Goal: Information Seeking & Learning: Learn about a topic

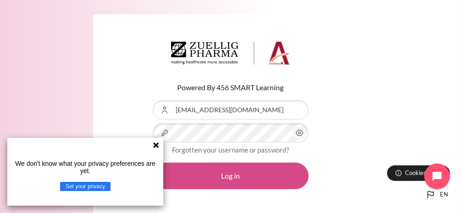
click at [242, 178] on button "Log in" at bounding box center [231, 176] width 156 height 27
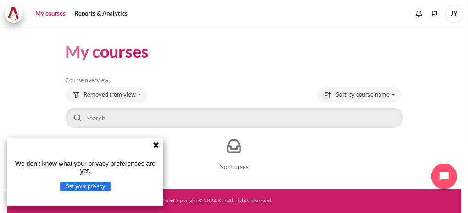
click at [155, 144] on icon at bounding box center [156, 146] width 6 height 6
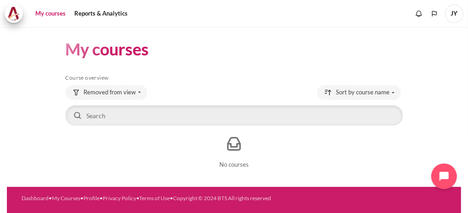
scroll to position [6, 0]
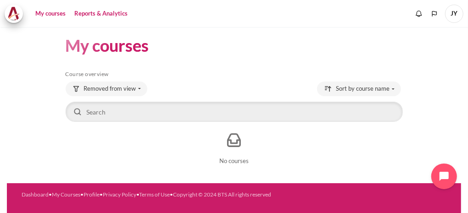
click at [110, 13] on link "Reports & Analytics" at bounding box center [101, 14] width 60 height 18
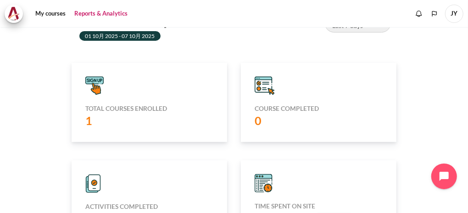
scroll to position [34, 0]
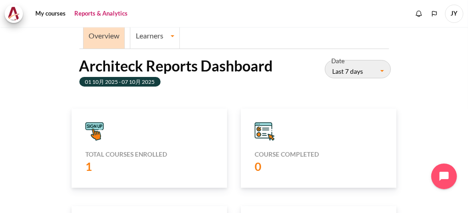
click at [100, 125] on icon "Content" at bounding box center [99, 127] width 2 height 4
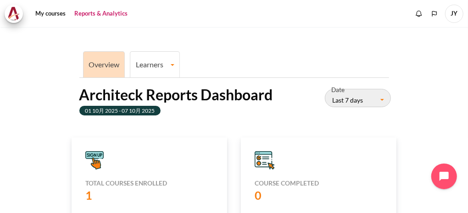
scroll to position [0, 0]
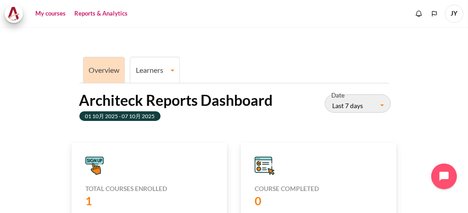
click at [47, 12] on link "My courses" at bounding box center [50, 14] width 37 height 18
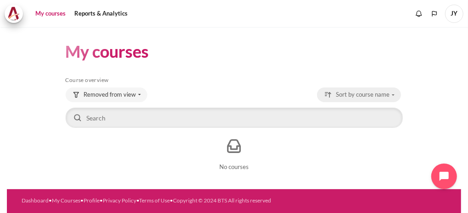
click at [373, 96] on span "Sort by course name" at bounding box center [363, 94] width 54 height 9
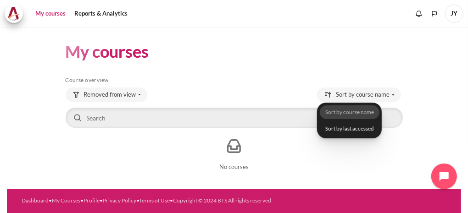
click at [274, 80] on h5 "Course overview" at bounding box center [234, 80] width 337 height 7
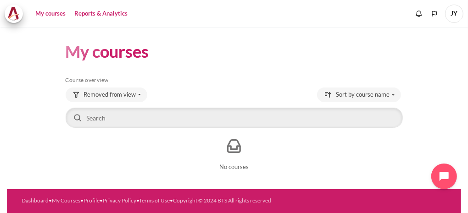
click at [105, 13] on link "Reports & Analytics" at bounding box center [101, 14] width 60 height 18
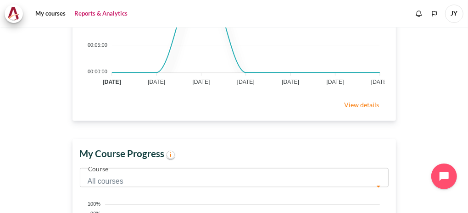
scroll to position [480, 0]
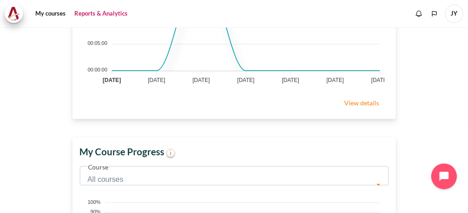
click at [357, 110] on link "View details" at bounding box center [361, 103] width 53 height 18
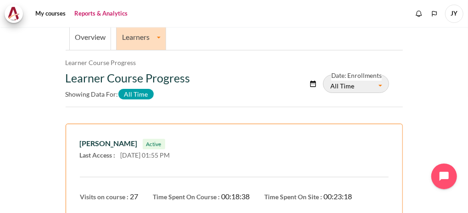
scroll to position [40, 0]
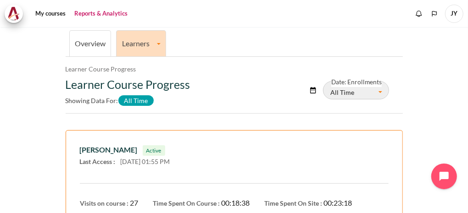
click at [373, 94] on button "All Time" at bounding box center [356, 90] width 66 height 18
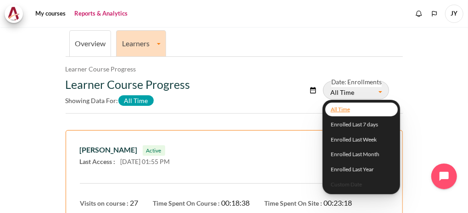
click at [263, 95] on div "Learner Course Progress Showing data for: All Time" at bounding box center [178, 94] width 225 height 32
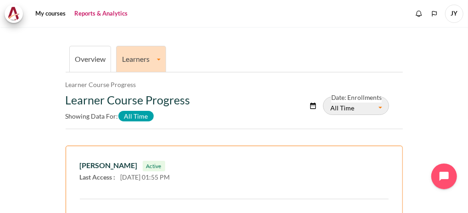
scroll to position [0, 0]
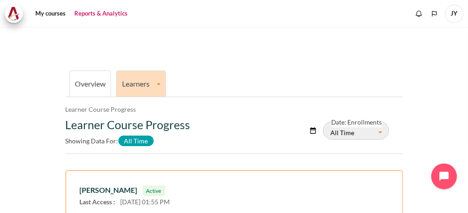
click at [101, 76] on li "Overview" at bounding box center [90, 84] width 42 height 26
click at [99, 84] on link "Overview" at bounding box center [90, 83] width 31 height 9
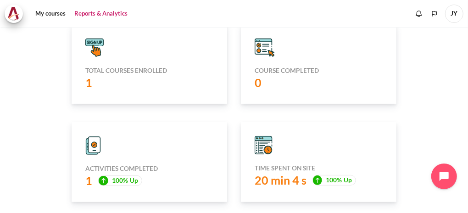
scroll to position [120, 0]
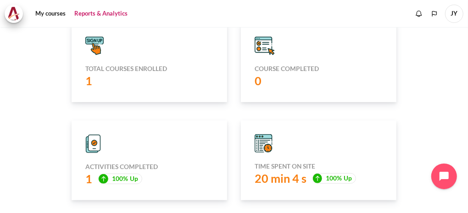
click at [262, 48] on icon "Content" at bounding box center [263, 46] width 17 height 12
click at [98, 140] on icon "Content" at bounding box center [95, 143] width 12 height 16
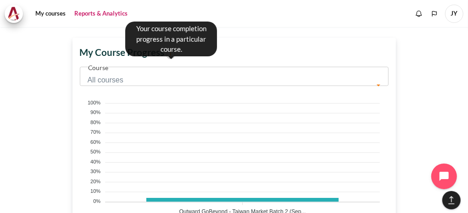
scroll to position [183, 312]
click at [174, 58] on circle "Content" at bounding box center [171, 54] width 8 height 8
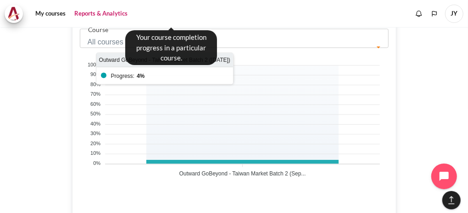
scroll to position [671, 0]
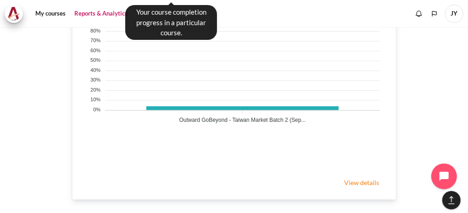
click at [233, 183] on div "View details" at bounding box center [235, 183] width 324 height 33
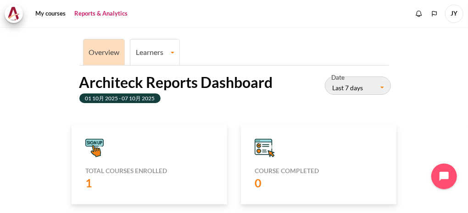
scroll to position [0, 0]
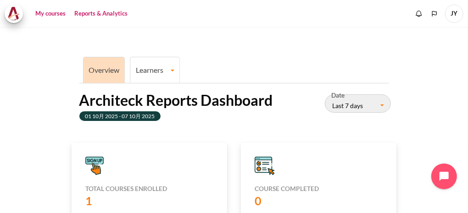
click at [54, 15] on link "My courses" at bounding box center [50, 14] width 37 height 18
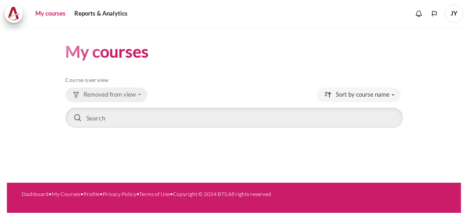
click at [132, 94] on span "Removed from view" at bounding box center [110, 94] width 52 height 9
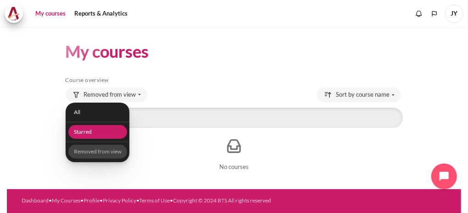
click at [87, 133] on link "Starred" at bounding box center [97, 132] width 59 height 14
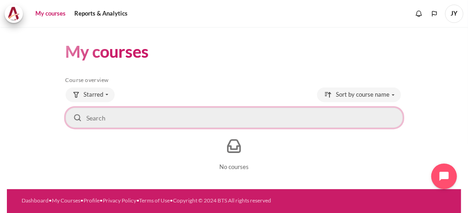
click at [94, 115] on input "Search courses" at bounding box center [234, 118] width 337 height 20
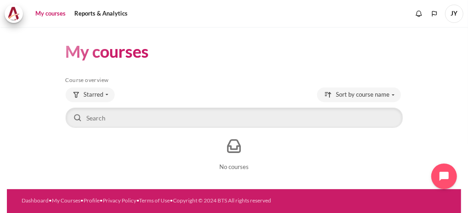
click at [180, 70] on div "My courses Skip Course overview Course overview Starred All Starred" at bounding box center [234, 108] width 337 height 162
click at [101, 96] on span "Starred" at bounding box center [94, 94] width 20 height 9
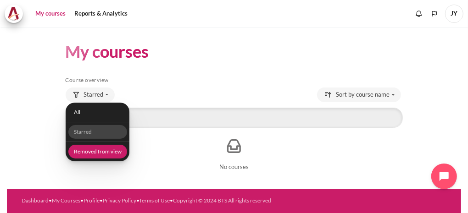
click at [97, 152] on link "Removed from view" at bounding box center [97, 152] width 59 height 14
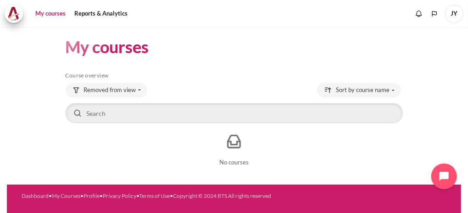
scroll to position [6, 0]
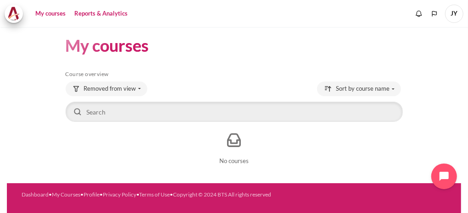
click at [116, 11] on link "Reports & Analytics" at bounding box center [101, 14] width 60 height 18
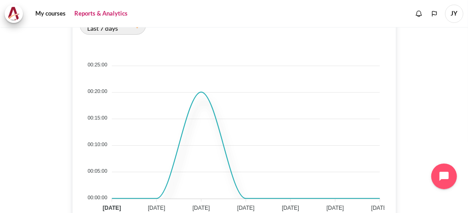
scroll to position [367, 0]
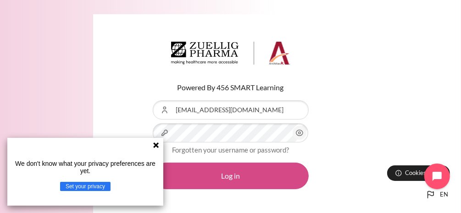
click at [215, 182] on button "Log in" at bounding box center [231, 176] width 156 height 27
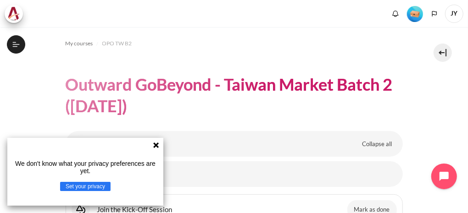
click at [154, 147] on icon at bounding box center [156, 146] width 6 height 6
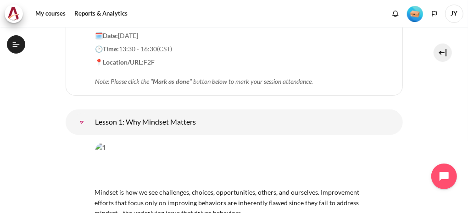
scroll to position [367, 0]
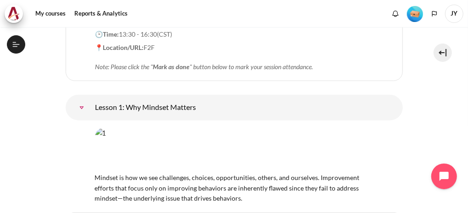
click at [209, 128] on img "Content" at bounding box center [234, 150] width 279 height 44
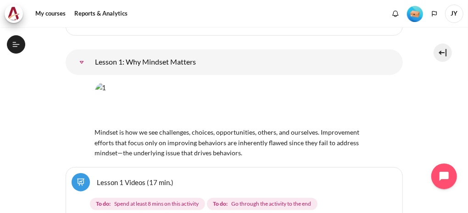
scroll to position [413, 0]
click at [239, 200] on span "Go through the activity to the end" at bounding box center [271, 204] width 80 height 8
click at [125, 178] on link "Lesson 1 Videos (17 min.)" at bounding box center [135, 182] width 77 height 9
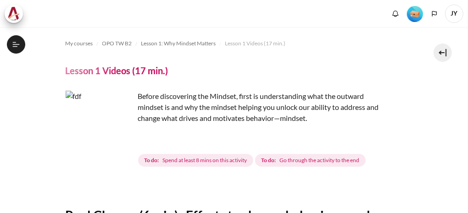
click at [125, 145] on img "Content" at bounding box center [100, 125] width 69 height 69
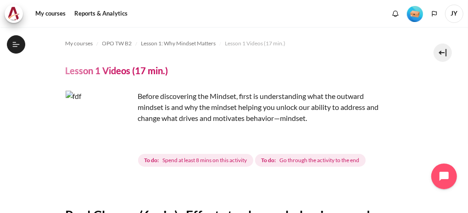
scroll to position [112, 0]
click at [120, 141] on img "Content" at bounding box center [100, 125] width 69 height 69
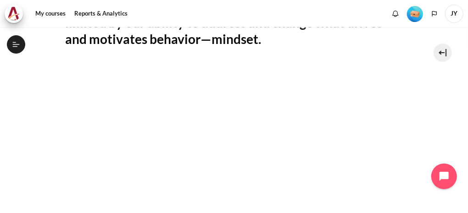
scroll to position [201, 0]
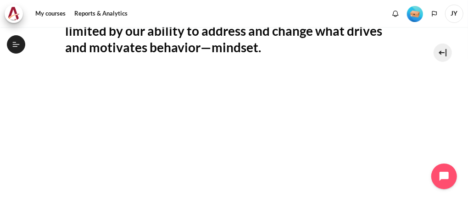
click at [417, 16] on img "Level #1" at bounding box center [415, 14] width 16 height 16
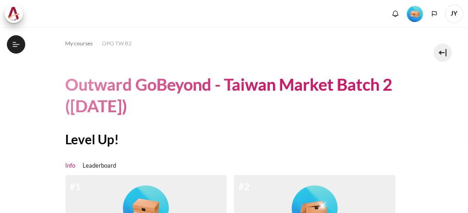
scroll to position [138, 0]
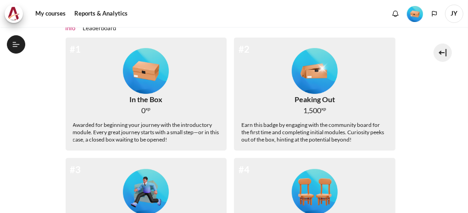
click at [139, 73] on img "Level #1" at bounding box center [146, 71] width 46 height 46
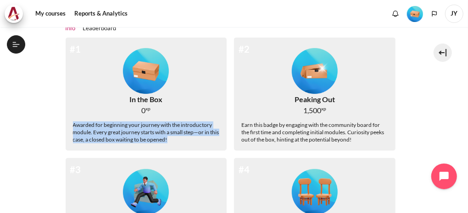
drag, startPoint x: 73, startPoint y: 125, endPoint x: 179, endPoint y: 142, distance: 107.0
click at [179, 142] on div "Awarded for beginning your journey with the introductory module. Every great jo…" at bounding box center [146, 133] width 147 height 22
drag, startPoint x: 179, startPoint y: 142, endPoint x: 153, endPoint y: 136, distance: 26.9
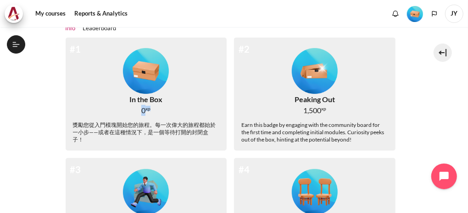
click at [142, 66] on img "Level #1" at bounding box center [146, 71] width 46 height 46
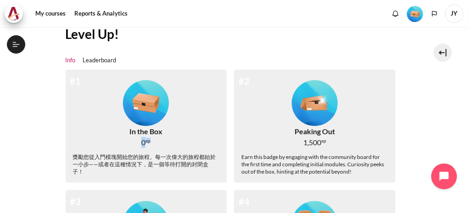
scroll to position [92, 0]
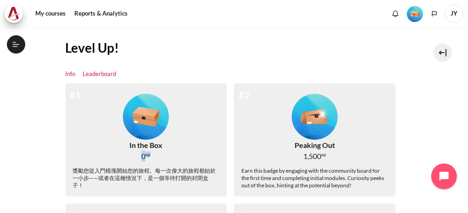
click at [107, 74] on link "Leaderboard" at bounding box center [100, 74] width 34 height 9
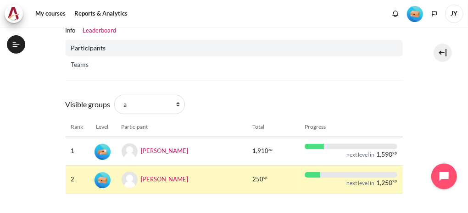
scroll to position [135, 0]
click at [69, 31] on link "Info" at bounding box center [71, 31] width 10 height 9
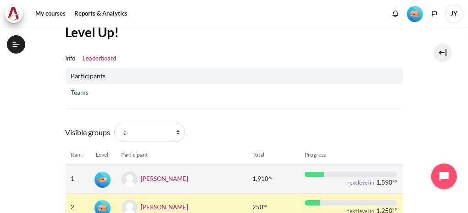
scroll to position [138, 0]
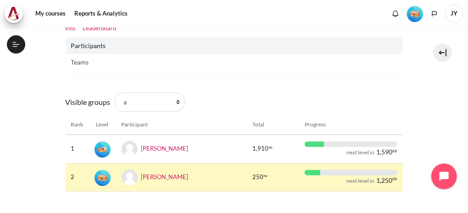
click at [73, 30] on link "Info" at bounding box center [71, 28] width 10 height 9
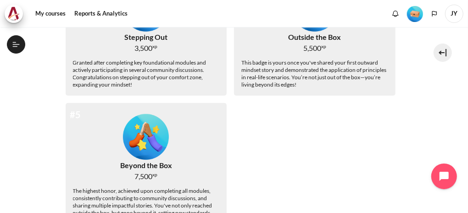
scroll to position [405, 0]
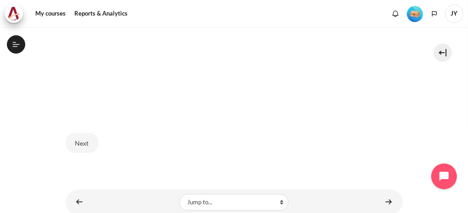
scroll to position [475, 0]
click at [84, 147] on button "Next" at bounding box center [82, 148] width 33 height 19
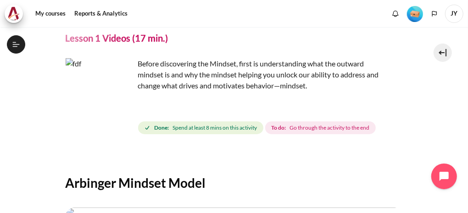
scroll to position [46, 0]
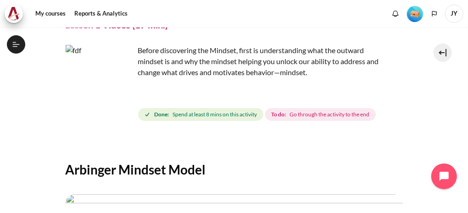
click at [119, 99] on img "Content" at bounding box center [100, 79] width 69 height 69
click at [102, 82] on img "Content" at bounding box center [100, 79] width 69 height 69
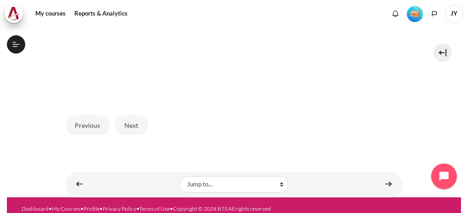
scroll to position [344, 0]
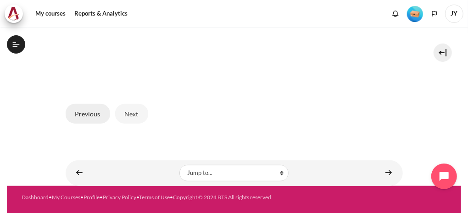
click at [90, 112] on button "Previous" at bounding box center [88, 113] width 45 height 19
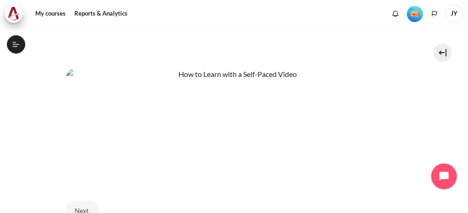
scroll to position [458, 0]
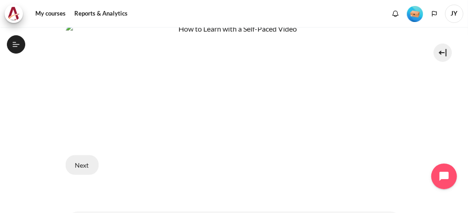
click at [81, 160] on button "Next" at bounding box center [82, 165] width 33 height 19
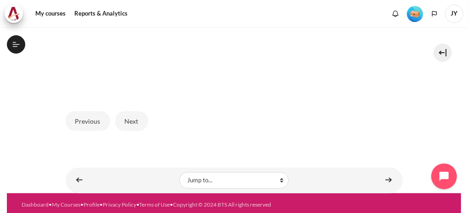
scroll to position [344, 0]
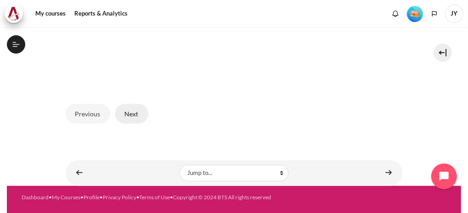
click at [139, 113] on button "Next" at bounding box center [131, 113] width 33 height 19
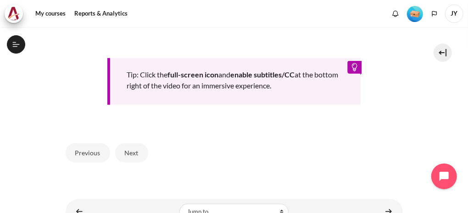
scroll to position [451, 0]
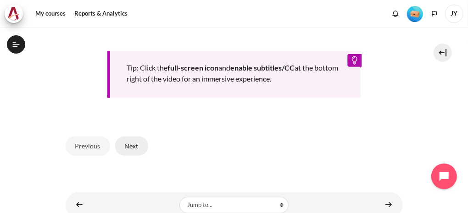
click at [132, 143] on button "Next" at bounding box center [131, 146] width 33 height 19
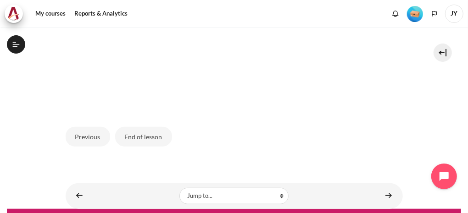
scroll to position [344, 0]
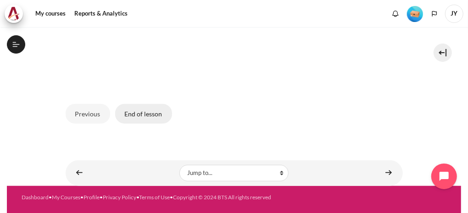
click at [145, 111] on button "End of lesson" at bounding box center [143, 113] width 57 height 19
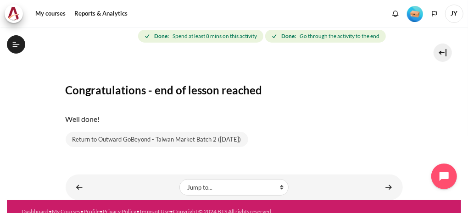
scroll to position [141, 0]
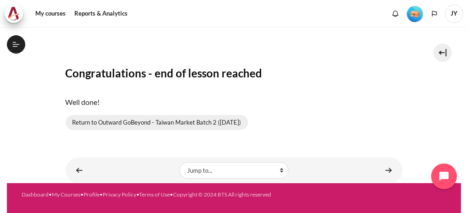
click at [129, 121] on link "Return to Outward GoBeyond - Taiwan Market Batch 2 (Sep 2025)" at bounding box center [157, 123] width 183 height 16
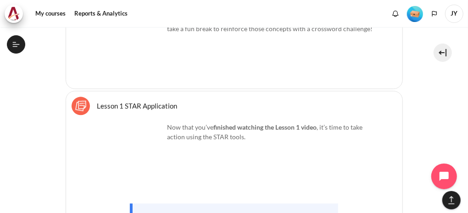
scroll to position [943, 0]
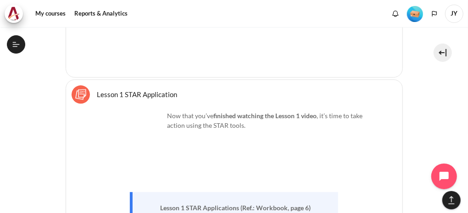
click at [134, 94] on link "Lesson 1 STAR Application Sticky Notes" at bounding box center [137, 94] width 80 height 9
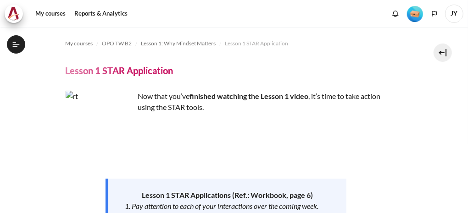
scroll to position [160, 0]
click at [102, 128] on img "Content" at bounding box center [100, 125] width 69 height 69
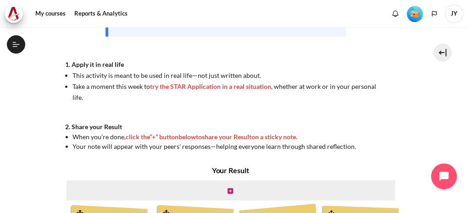
scroll to position [275, 0]
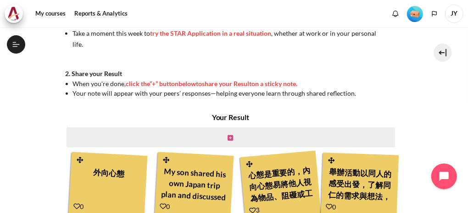
click at [229, 137] on icon "Content" at bounding box center [231, 138] width 6 height 6
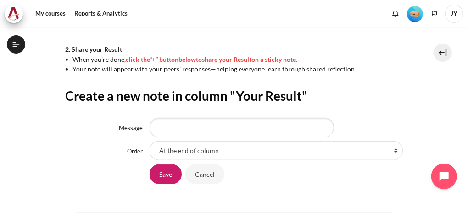
scroll to position [321, 0]
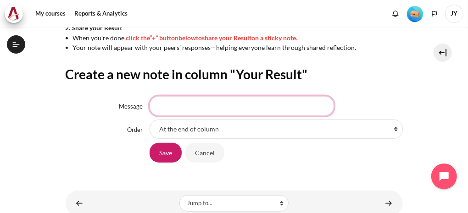
click at [165, 109] on input "Message" at bounding box center [242, 105] width 184 height 19
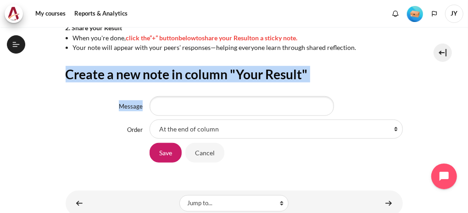
drag, startPoint x: 67, startPoint y: 74, endPoint x: 245, endPoint y: 92, distance: 178.5
click at [245, 92] on div "Create a new note in column "Your Result" Message Order At the end of column Fi…" at bounding box center [234, 114] width 337 height 97
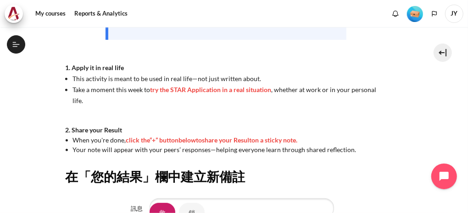
scroll to position [216, 0]
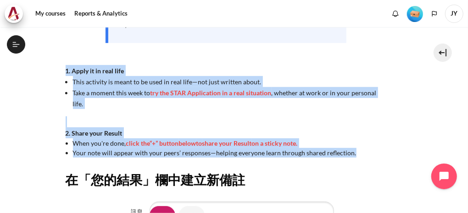
drag, startPoint x: 66, startPoint y: 81, endPoint x: 357, endPoint y: 151, distance: 298.9
click at [357, 151] on div "Now that you’ve finished watching the Lesson 1 video , it’s time to take action…" at bounding box center [226, 16] width 321 height 283
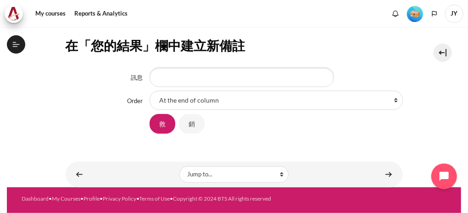
scroll to position [354, 0]
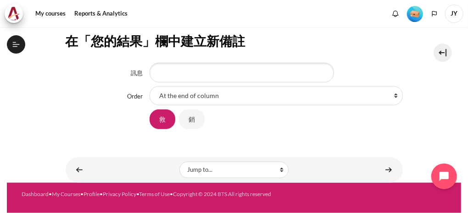
click at [302, 126] on div "Save Cancel" at bounding box center [276, 119] width 253 height 21
drag, startPoint x: 463, startPoint y: 162, endPoint x: 469, endPoint y: 127, distance: 34.9
click at [468, 127] on html "Skip to main content Open course index Completed 8% 2 / 25 Expand Collapse" at bounding box center [234, 106] width 468 height 213
drag, startPoint x: 469, startPoint y: 127, endPoint x: 409, endPoint y: 138, distance: 60.6
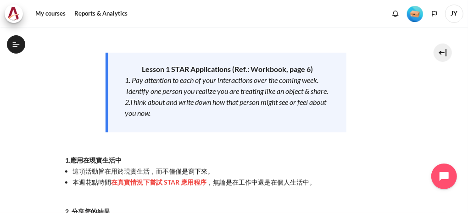
scroll to position [138, 0]
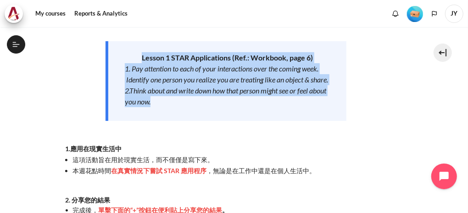
drag, startPoint x: 142, startPoint y: 57, endPoint x: 174, endPoint y: 109, distance: 61.6
click at [174, 109] on div "Lesson 1 STAR Applications (Ref.: Workbook, page 6) 1. Pay attention to each of…" at bounding box center [226, 81] width 241 height 80
drag, startPoint x: 174, startPoint y: 109, endPoint x: 167, endPoint y: 77, distance: 33.1
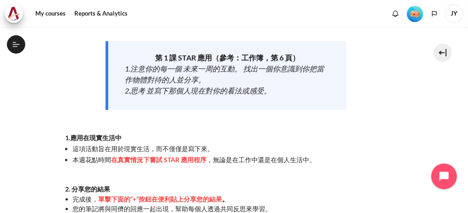
click at [376, 157] on li "本週花點時間 在真實情況下嘗試 STAR 應用程序 ，無論是在工作中還是在個人生活中。" at bounding box center [230, 159] width 314 height 11
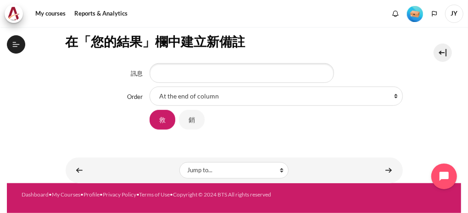
scroll to position [332, 0]
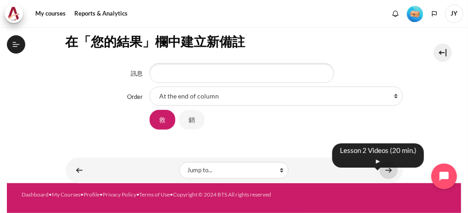
click at [385, 170] on link "Content" at bounding box center [389, 171] width 18 height 18
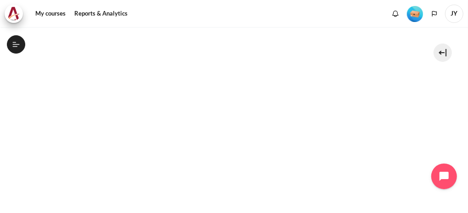
scroll to position [250, 0]
click at [430, 112] on section "My courses OPO TW B2 Lesson 2: Radical Self-Awareness Lesson 2 Videos (20 min.)…" at bounding box center [234, 86] width 454 height 618
click at [364, 6] on div "My courses Reports & Analytics More" at bounding box center [234, 14] width 459 height 18
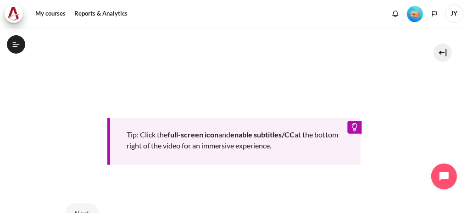
scroll to position [406, 0]
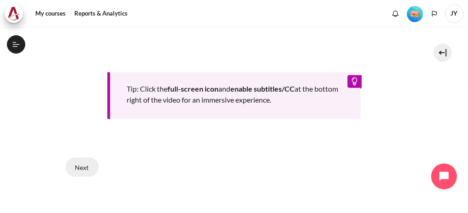
click at [86, 164] on button "Next" at bounding box center [82, 167] width 33 height 19
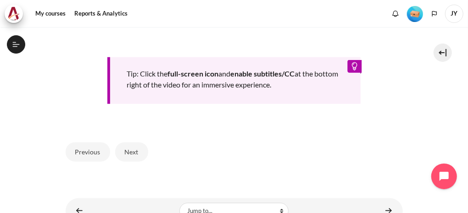
scroll to position [452, 0]
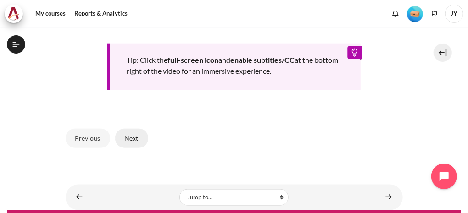
click at [130, 136] on button "Next" at bounding box center [131, 138] width 33 height 19
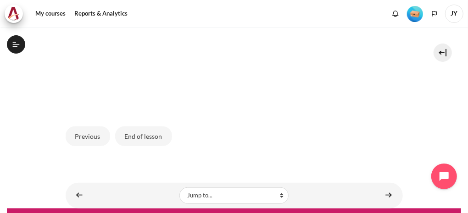
scroll to position [317, 0]
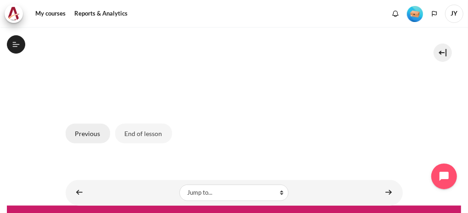
click at [91, 132] on button "Previous" at bounding box center [88, 133] width 45 height 19
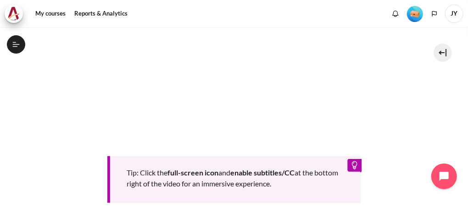
scroll to position [476, 0]
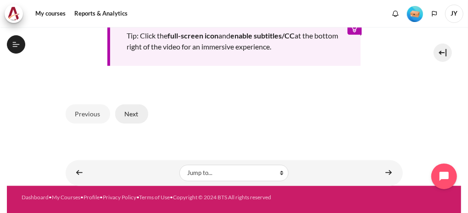
click at [129, 113] on button "Next" at bounding box center [131, 114] width 33 height 19
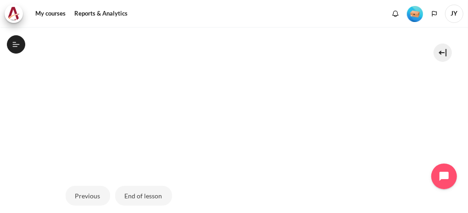
scroll to position [291, 0]
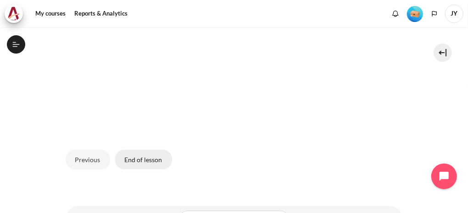
click at [151, 158] on button "End of lesson" at bounding box center [143, 159] width 57 height 19
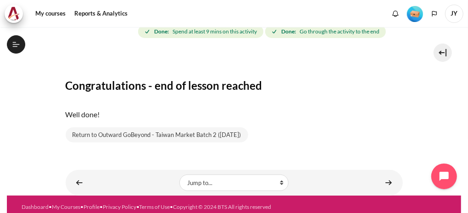
scroll to position [134, 0]
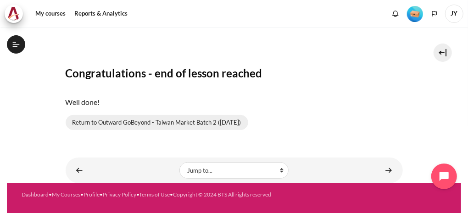
click at [144, 123] on link "Return to Outward GoBeyond - Taiwan Market Batch 2 ([DATE])" at bounding box center [157, 123] width 183 height 16
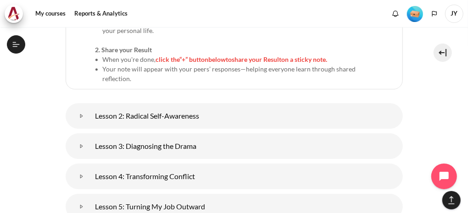
scroll to position [1272, 0]
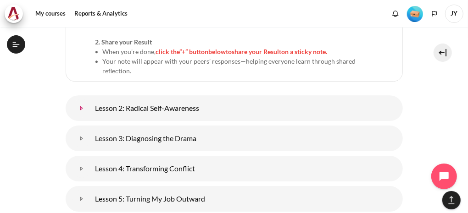
click at [91, 99] on link "Lesson 2: Radical Self-Awareness" at bounding box center [82, 108] width 18 height 18
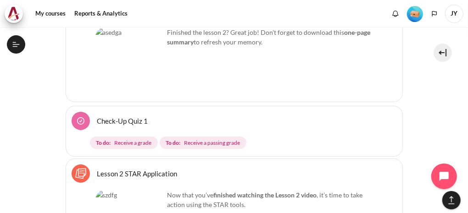
scroll to position [1639, 0]
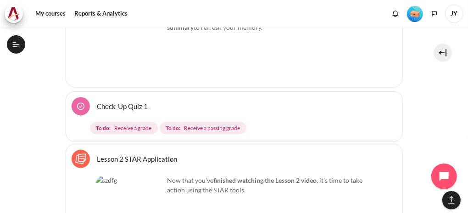
click at [128, 102] on link "Check-Up Quiz 1" at bounding box center [122, 106] width 51 height 9
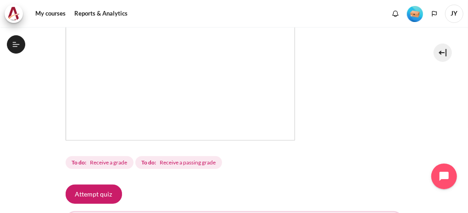
scroll to position [252, 0]
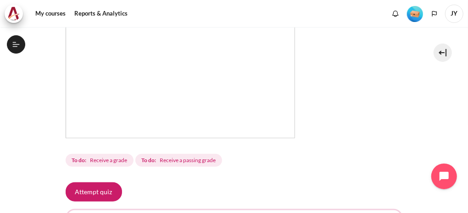
click at [106, 162] on span "Receive a grade" at bounding box center [108, 161] width 37 height 8
click at [101, 193] on button "Attempt quiz" at bounding box center [94, 192] width 56 height 19
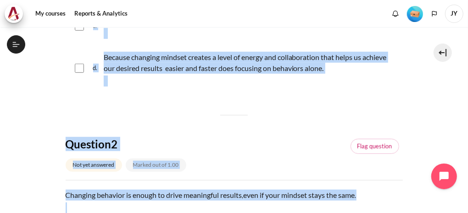
scroll to position [288, 0]
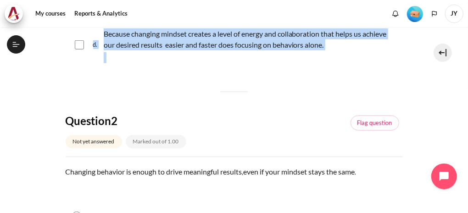
drag, startPoint x: 67, startPoint y: 93, endPoint x: 297, endPoint y: 68, distance: 231.2
drag, startPoint x: 297, startPoint y: 68, endPoint x: 267, endPoint y: 39, distance: 41.5
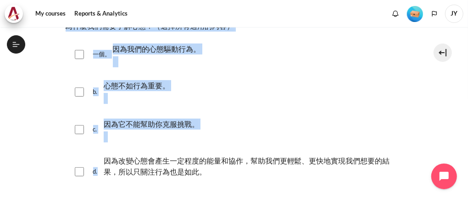
scroll to position [151, 0]
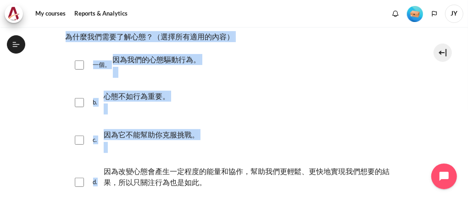
click at [79, 64] on input "Content" at bounding box center [79, 65] width 9 height 9
checkbox input "true"
click at [76, 184] on input "Content" at bounding box center [79, 182] width 9 height 9
checkbox input "true"
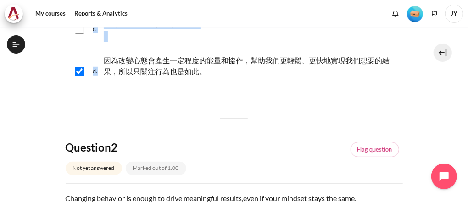
scroll to position [288, 0]
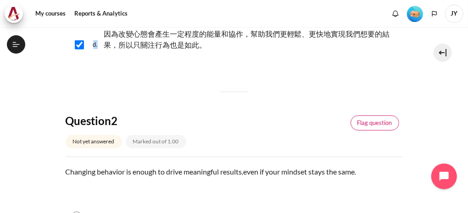
click at [373, 124] on link "Flag question" at bounding box center [375, 124] width 49 height 16
click at [370, 120] on link "Remove flag" at bounding box center [375, 124] width 47 height 16
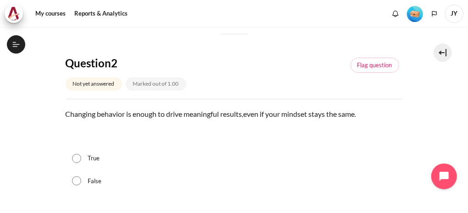
scroll to position [380, 0]
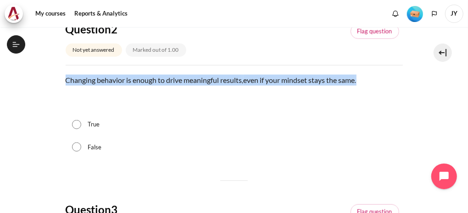
drag, startPoint x: 65, startPoint y: 78, endPoint x: 361, endPoint y: 84, distance: 296.5
click at [361, 84] on p "Changing behavior is enough to drive meaningful results , even if your mindset …" at bounding box center [234, 80] width 337 height 11
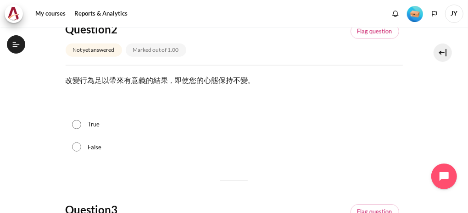
click at [79, 121] on input "True" at bounding box center [76, 124] width 9 height 9
radio input "true"
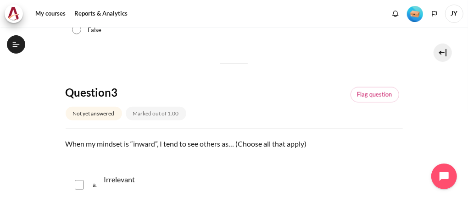
scroll to position [518, 0]
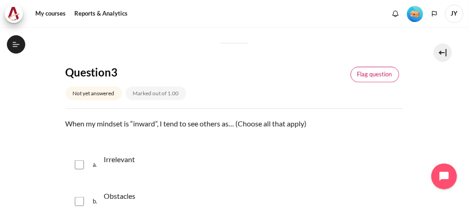
click at [366, 77] on link "Flag question" at bounding box center [375, 75] width 49 height 16
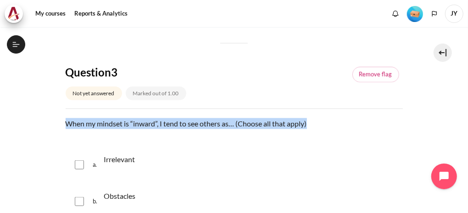
drag, startPoint x: 65, startPoint y: 124, endPoint x: 312, endPoint y: 124, distance: 247.4
click at [312, 124] on section "My courses OPO TW B2 Lesson 2: Radical Self-Awareness Check-Up Quiz 1 Check-Up …" at bounding box center [234, 213] width 454 height 1409
drag, startPoint x: 312, startPoint y: 124, endPoint x: 277, endPoint y: 126, distance: 34.9
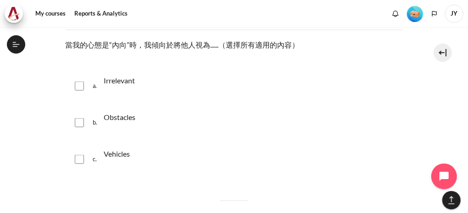
scroll to position [609, 0]
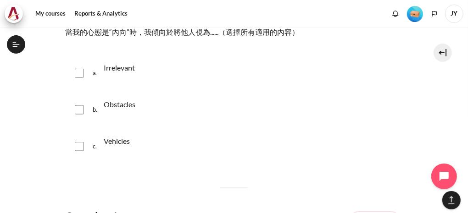
click at [101, 66] on span "a." at bounding box center [97, 74] width 9 height 26
click at [104, 67] on p "Irrelevant" at bounding box center [119, 67] width 31 height 11
drag, startPoint x: 105, startPoint y: 66, endPoint x: 136, endPoint y: 121, distance: 63.7
click at [136, 121] on div "a. Irrelevant b. Obstacles c. Vehicles" at bounding box center [234, 110] width 337 height 108
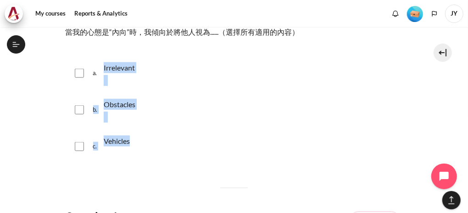
drag, startPoint x: 104, startPoint y: 67, endPoint x: 138, endPoint y: 135, distance: 75.9
click at [138, 135] on div "a. Irrelevant b. Obstacles c. Vehicles" at bounding box center [234, 110] width 337 height 108
drag, startPoint x: 138, startPoint y: 135, endPoint x: 132, endPoint y: 104, distance: 32.3
click at [81, 72] on input "Content" at bounding box center [79, 73] width 9 height 9
checkbox input "true"
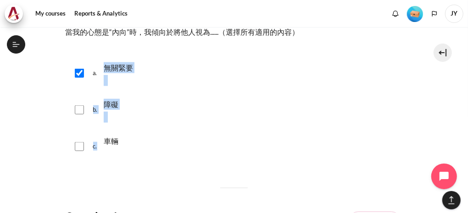
drag, startPoint x: 80, startPoint y: 109, endPoint x: 98, endPoint y: 109, distance: 17.9
click at [80, 109] on input "Content" at bounding box center [79, 110] width 9 height 9
checkbox input "true"
click at [220, 113] on div "b. 障礙" at bounding box center [234, 110] width 337 height 35
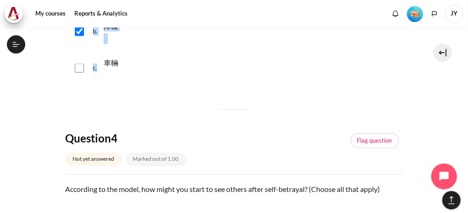
scroll to position [701, 0]
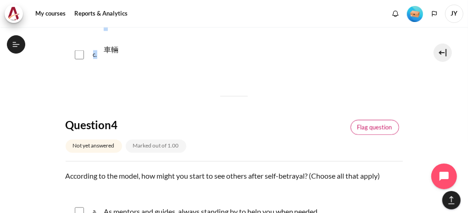
click at [370, 129] on link "Flag question" at bounding box center [375, 128] width 49 height 16
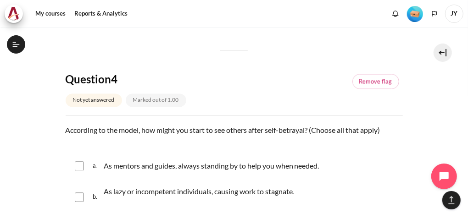
scroll to position [839, 0]
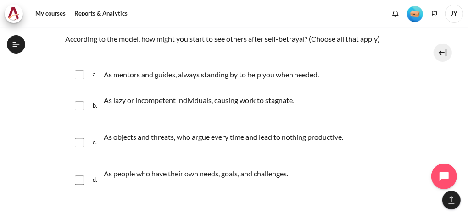
drag, startPoint x: 64, startPoint y: 38, endPoint x: 303, endPoint y: 178, distance: 277.1
drag, startPoint x: 303, startPoint y: 178, endPoint x: 228, endPoint y: 136, distance: 86.1
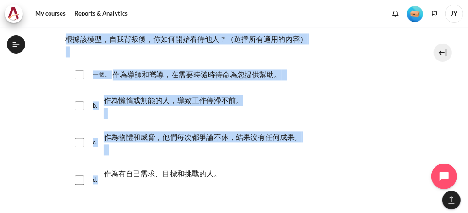
click at [77, 73] on input "Content" at bounding box center [79, 74] width 9 height 9
checkbox input "true"
click at [79, 179] on input "Content" at bounding box center [79, 180] width 9 height 9
checkbox input "true"
click at [267, 166] on div "d. 作為有自己需求、目標和挑戰的人。" at bounding box center [234, 180] width 337 height 37
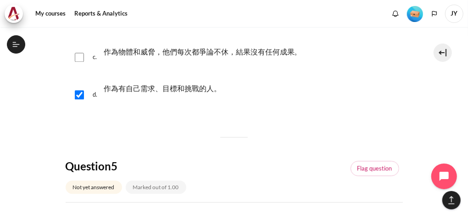
scroll to position [977, 0]
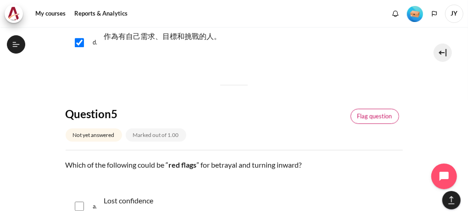
click at [367, 113] on link "Flag question" at bounding box center [375, 117] width 49 height 16
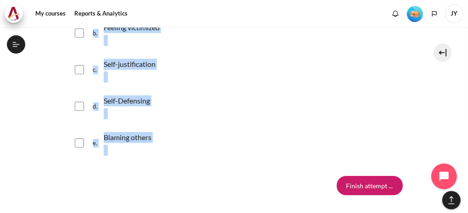
scroll to position [1194, 0]
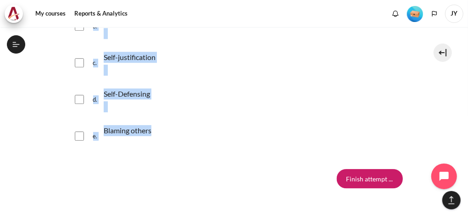
drag, startPoint x: 65, startPoint y: 71, endPoint x: 156, endPoint y: 133, distance: 109.9
click at [156, 133] on div "Question text Which of the following could be “ red flags ” for betrayal and tu…" at bounding box center [234, 49] width 337 height 213
drag, startPoint x: 156, startPoint y: 133, endPoint x: 149, endPoint y: 131, distance: 6.7
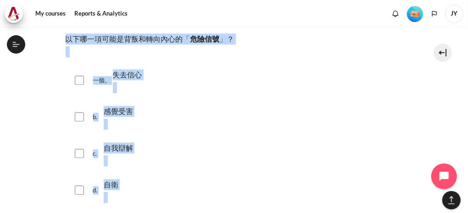
scroll to position [1102, 0]
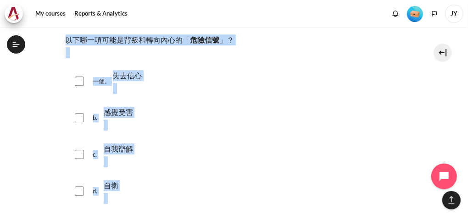
click at [80, 78] on input "Content" at bounding box center [79, 81] width 9 height 9
checkbox input "true"
click at [81, 116] on input "Content" at bounding box center [79, 117] width 9 height 9
checkbox input "true"
click at [81, 153] on input "Content" at bounding box center [79, 154] width 9 height 9
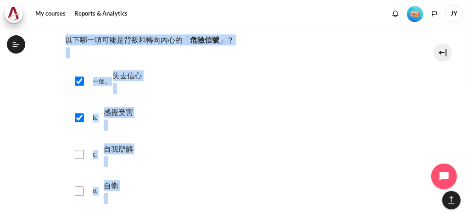
checkbox input "true"
click at [80, 191] on input "Content" at bounding box center [79, 191] width 9 height 9
checkbox input "true"
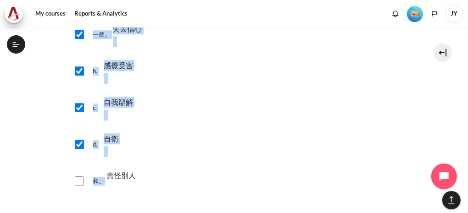
scroll to position [1194, 0]
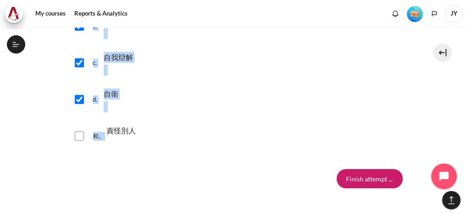
click at [77, 134] on input "Content" at bounding box center [79, 136] width 9 height 9
checkbox input "true"
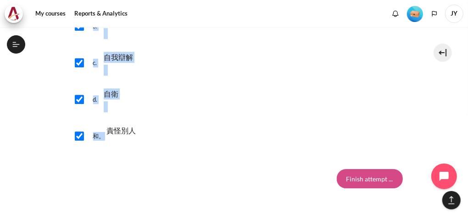
click at [351, 175] on input "Finish attempt ..." at bounding box center [370, 178] width 66 height 19
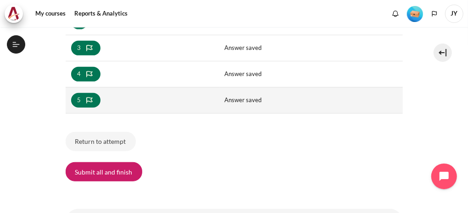
scroll to position [229, 0]
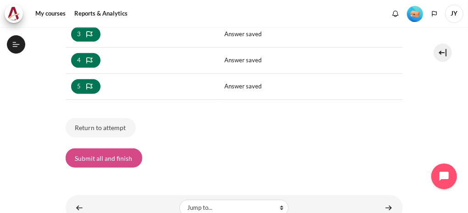
click at [117, 159] on button "Submit all and finish" at bounding box center [104, 158] width 77 height 19
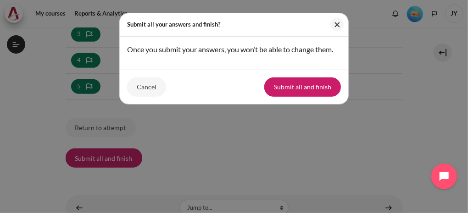
drag, startPoint x: 169, startPoint y: 50, endPoint x: 335, endPoint y: 53, distance: 165.2
click at [335, 53] on div "Once you submit your answers, you won’t be able to change them." at bounding box center [234, 49] width 214 height 11
drag, startPoint x: 335, startPoint y: 53, endPoint x: 307, endPoint y: 52, distance: 28.0
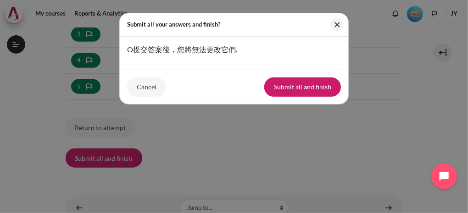
click at [237, 127] on div "Submit all your answers and finish? O 提交答案後，您將無法更改它們 . Cancel Submit all and fi…" at bounding box center [234, 106] width 468 height 213
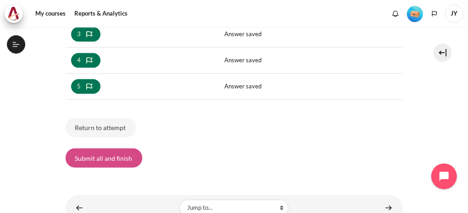
click at [124, 158] on button "Submit all and finish" at bounding box center [104, 158] width 77 height 19
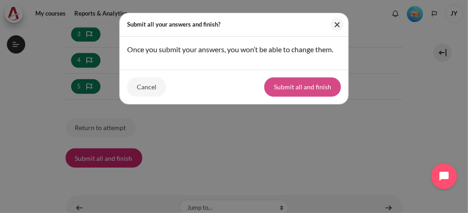
click at [285, 91] on button "Submit all and finish" at bounding box center [302, 87] width 77 height 19
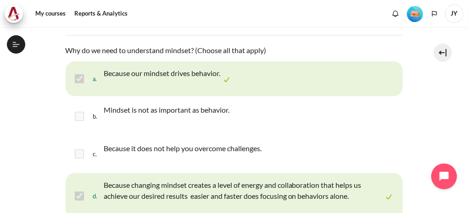
scroll to position [218, 0]
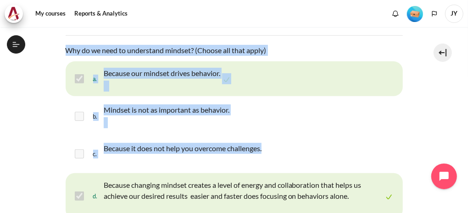
drag, startPoint x: 66, startPoint y: 50, endPoint x: 271, endPoint y: 151, distance: 228.2
click at [271, 151] on div "Question text Why do we need to understand mindset? (Choose all that apply) Que…" at bounding box center [234, 133] width 337 height 176
drag, startPoint x: 271, startPoint y: 151, endPoint x: 200, endPoint y: 109, distance: 82.1
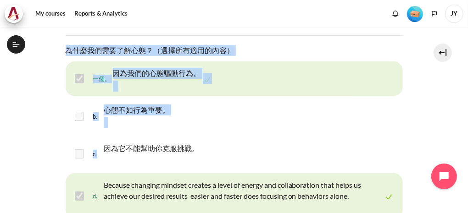
click at [262, 150] on div "c. 因為它不能幫助你克服挑戰。" at bounding box center [234, 154] width 337 height 35
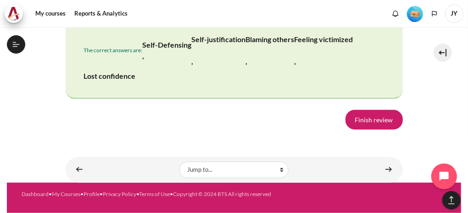
scroll to position [2111, 0]
click at [363, 129] on link "Finish review" at bounding box center [374, 119] width 57 height 19
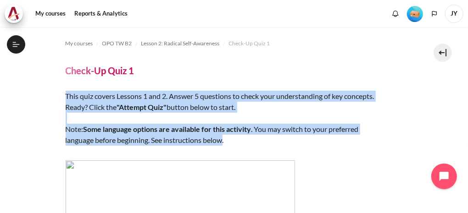
drag, startPoint x: 73, startPoint y: 101, endPoint x: 225, endPoint y: 145, distance: 158.6
drag, startPoint x: 225, startPoint y: 145, endPoint x: 208, endPoint y: 134, distance: 20.6
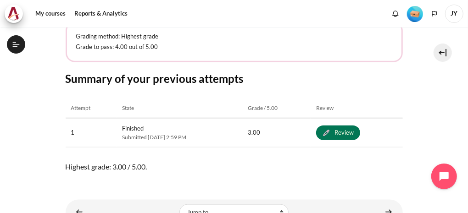
scroll to position [413, 0]
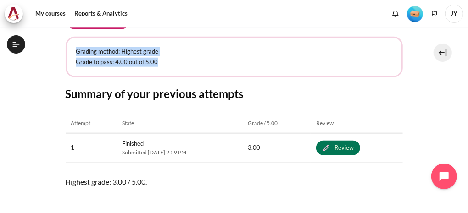
drag, startPoint x: 80, startPoint y: 50, endPoint x: 155, endPoint y: 61, distance: 75.5
click at [155, 61] on div "Grading method: Highest grade Grade to pass: 4.00 out of 5.00" at bounding box center [234, 57] width 337 height 41
drag, startPoint x: 155, startPoint y: 61, endPoint x: 137, endPoint y: 63, distance: 18.1
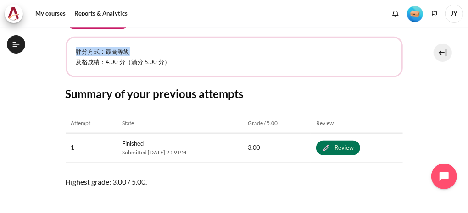
click at [201, 61] on p "及格成績：4.00 分（滿分 5.00 分）" at bounding box center [234, 62] width 316 height 9
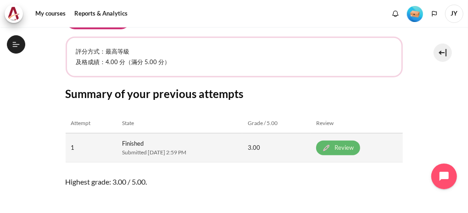
click at [351, 150] on link "Review" at bounding box center [338, 148] width 44 height 15
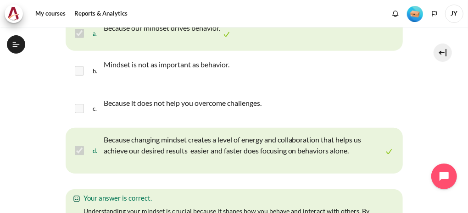
scroll to position [184, 0]
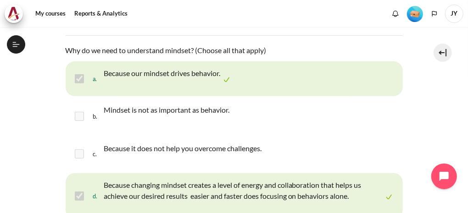
drag, startPoint x: 65, startPoint y: 49, endPoint x: 354, endPoint y: 198, distance: 324.7
click at [354, 198] on div "Question text Why do we need to understand mindset? (Choose all that apply) Que…" at bounding box center [234, 133] width 337 height 176
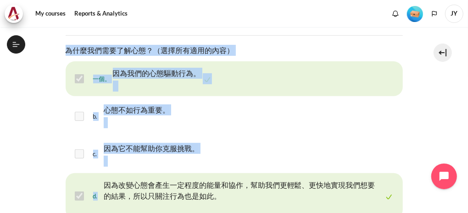
click at [295, 138] on div "c. 因為它不能幫助你克服挑戰。" at bounding box center [234, 154] width 337 height 35
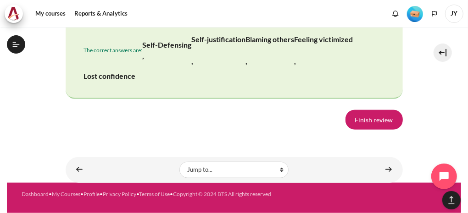
scroll to position [2132, 0]
click at [372, 122] on link "Finish review" at bounding box center [374, 119] width 57 height 19
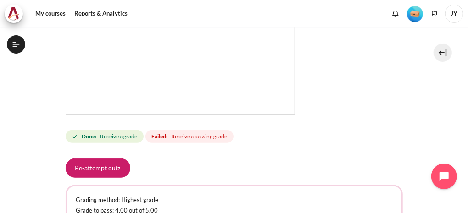
scroll to position [321, 0]
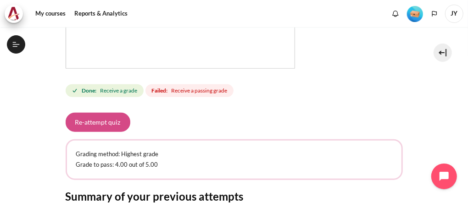
click at [108, 124] on button "Re-attempt quiz" at bounding box center [98, 122] width 65 height 19
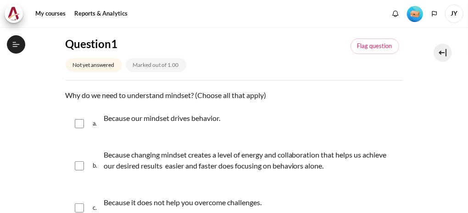
scroll to position [218, 0]
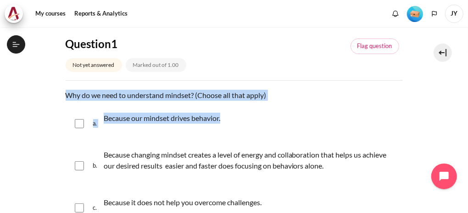
drag, startPoint x: 105, startPoint y: 99, endPoint x: 228, endPoint y: 116, distance: 123.6
click at [228, 116] on div "Question text Why do we need to understand mindset? (Choose all that apply) Que…" at bounding box center [234, 178] width 337 height 176
drag, startPoint x: 228, startPoint y: 116, endPoint x: 214, endPoint y: 117, distance: 13.9
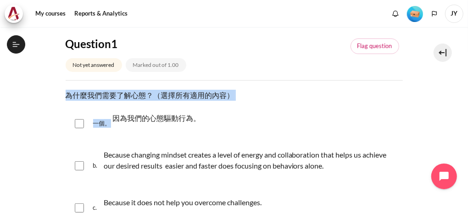
click at [79, 124] on input "Content" at bounding box center [79, 123] width 9 height 9
checkbox input "true"
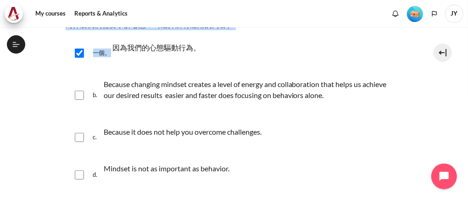
scroll to position [184, 0]
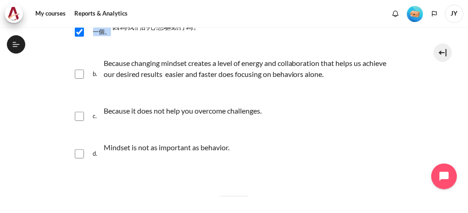
click at [78, 153] on input "Content" at bounding box center [79, 154] width 9 height 9
checkbox input "true"
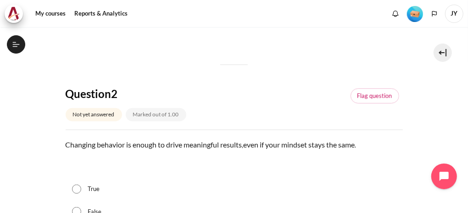
scroll to position [367, 0]
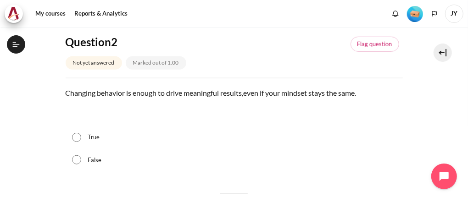
drag, startPoint x: 76, startPoint y: 162, endPoint x: 108, endPoint y: 161, distance: 32.2
click at [76, 162] on input "False" at bounding box center [76, 160] width 9 height 9
radio input "true"
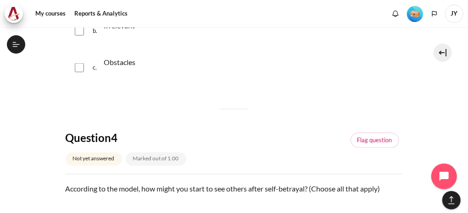
scroll to position [643, 0]
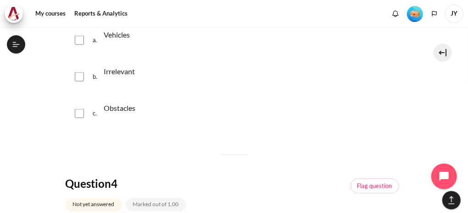
click at [79, 38] on input "Content" at bounding box center [79, 40] width 9 height 9
checkbox input "true"
click at [81, 74] on input "Content" at bounding box center [79, 77] width 9 height 9
checkbox input "true"
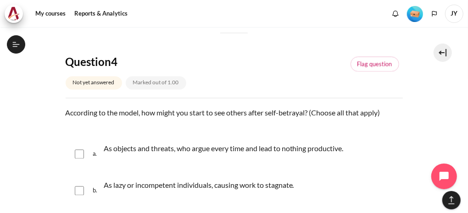
scroll to position [780, 0]
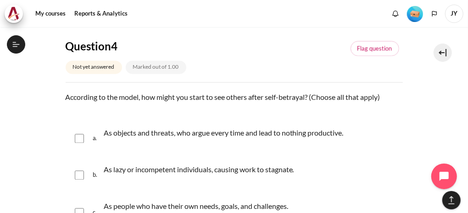
click at [80, 137] on input "Content" at bounding box center [79, 138] width 9 height 9
checkbox input "true"
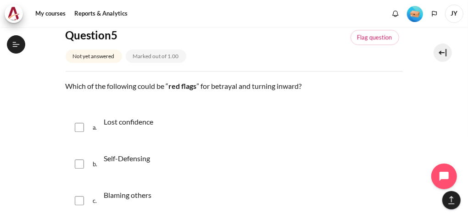
scroll to position [1147, 0]
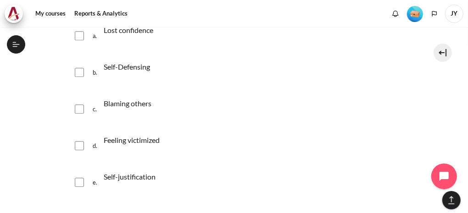
click at [81, 37] on input "Content" at bounding box center [79, 35] width 9 height 9
checkbox input "true"
click at [80, 70] on input "Content" at bounding box center [79, 72] width 9 height 9
checkbox input "true"
click at [80, 107] on input "Content" at bounding box center [79, 109] width 9 height 9
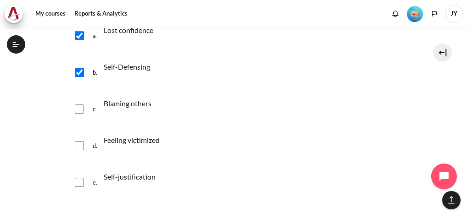
checkbox input "true"
click at [80, 142] on input "Content" at bounding box center [79, 145] width 9 height 9
checkbox input "true"
click at [81, 181] on input "Content" at bounding box center [79, 182] width 9 height 9
checkbox input "true"
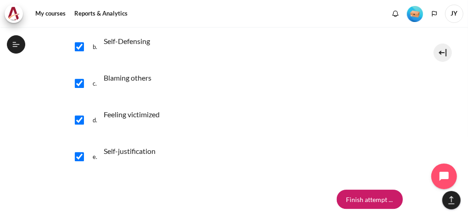
scroll to position [1193, 0]
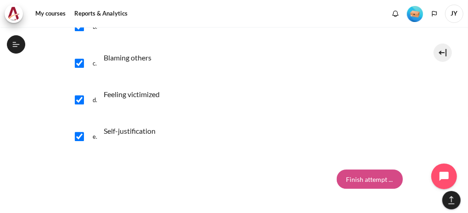
click at [368, 182] on input "Finish attempt ..." at bounding box center [370, 179] width 66 height 19
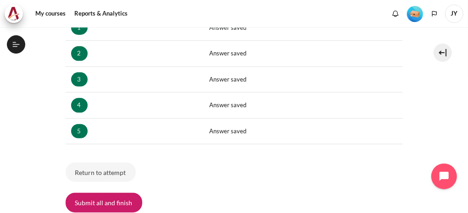
scroll to position [264, 0]
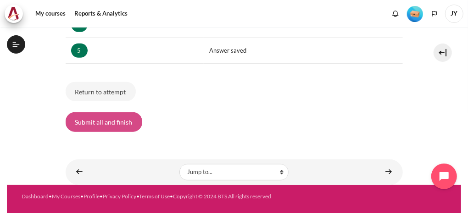
click at [103, 119] on button "Submit all and finish" at bounding box center [104, 121] width 77 height 19
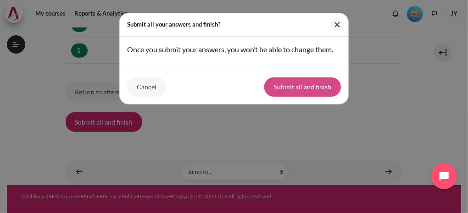
click at [311, 91] on button "Submit all and finish" at bounding box center [302, 87] width 77 height 19
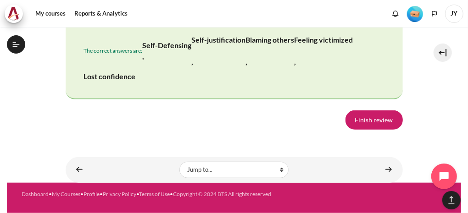
scroll to position [1973, 0]
click at [371, 130] on link "Finish review" at bounding box center [374, 120] width 57 height 19
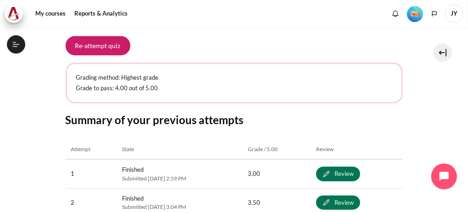
scroll to position [413, 0]
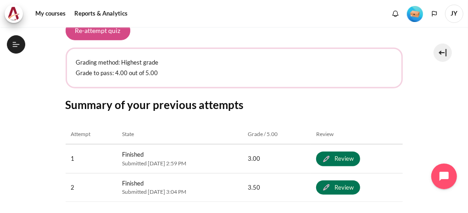
click at [109, 33] on button "Re-attempt quiz" at bounding box center [98, 30] width 65 height 19
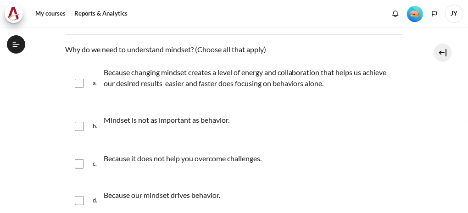
scroll to position [218, 0]
click at [79, 82] on input "Content" at bounding box center [79, 83] width 9 height 9
checkbox input "true"
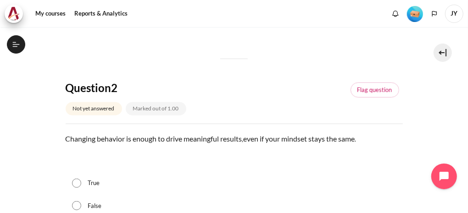
scroll to position [413, 0]
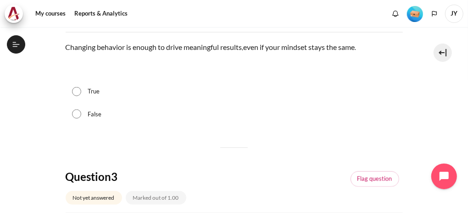
click at [80, 111] on input "False" at bounding box center [76, 114] width 9 height 9
radio input "true"
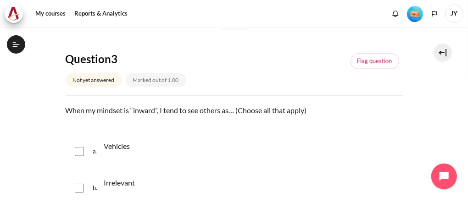
scroll to position [551, 0]
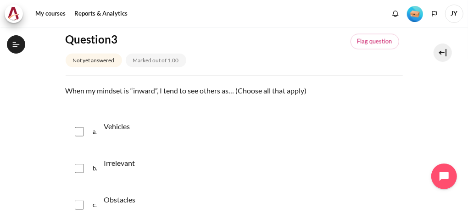
click at [78, 134] on input "Content" at bounding box center [79, 132] width 9 height 9
checkbox input "true"
click at [78, 168] on input "Content" at bounding box center [79, 168] width 9 height 9
checkbox input "true"
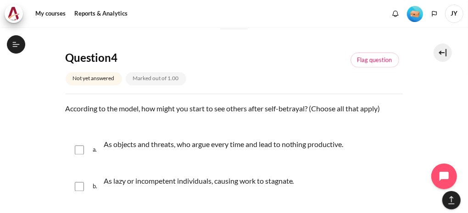
scroll to position [826, 0]
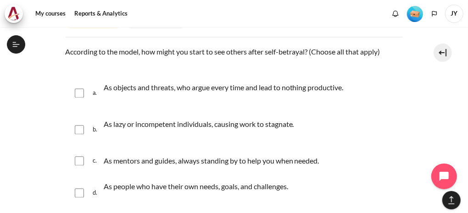
click at [81, 93] on input "Content" at bounding box center [79, 93] width 9 height 9
checkbox input "true"
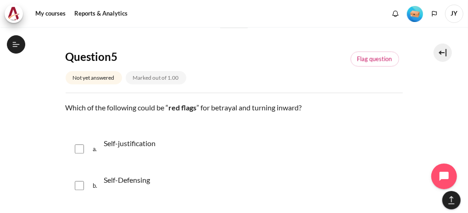
scroll to position [1056, 0]
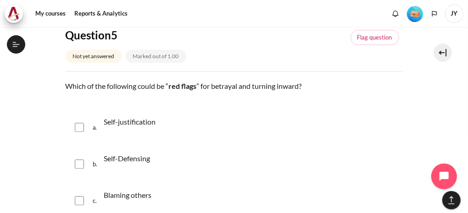
click at [78, 129] on input "Content" at bounding box center [79, 127] width 9 height 9
checkbox input "true"
click at [78, 162] on input "Content" at bounding box center [79, 164] width 9 height 9
checkbox input "true"
click at [77, 199] on input "Content" at bounding box center [79, 200] width 9 height 9
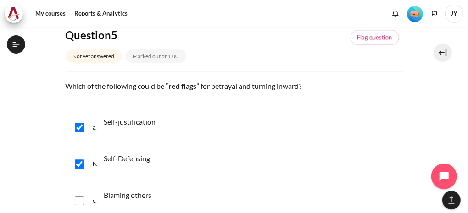
checkbox input "true"
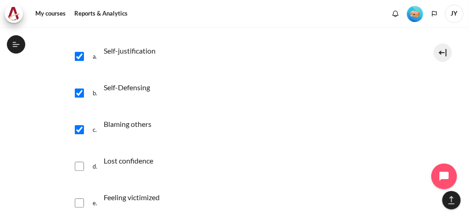
scroll to position [1147, 0]
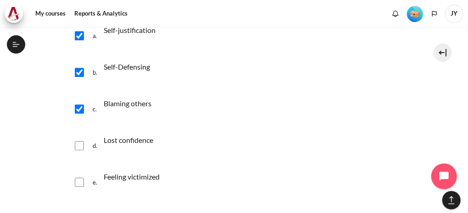
click at [80, 147] on input "Content" at bounding box center [79, 145] width 9 height 9
checkbox input "true"
drag, startPoint x: 79, startPoint y: 180, endPoint x: 122, endPoint y: 164, distance: 45.4
click at [79, 180] on input "Content" at bounding box center [79, 182] width 9 height 9
checkbox input "true"
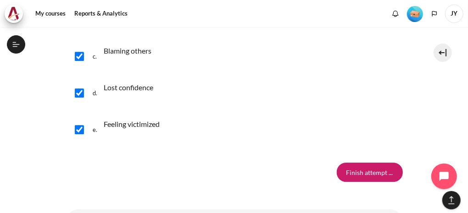
scroll to position [1193, 0]
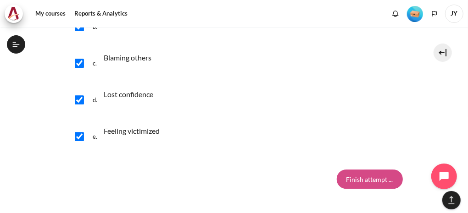
click at [366, 180] on input "Finish attempt ..." at bounding box center [370, 179] width 66 height 19
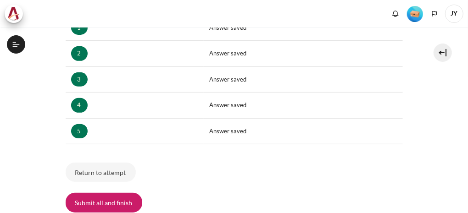
scroll to position [218, 0]
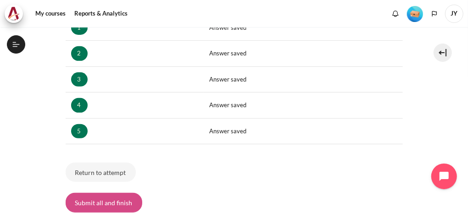
click at [103, 202] on button "Submit all and finish" at bounding box center [104, 202] width 77 height 19
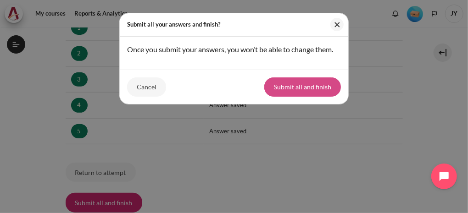
click at [296, 89] on button "Submit all and finish" at bounding box center [302, 87] width 77 height 19
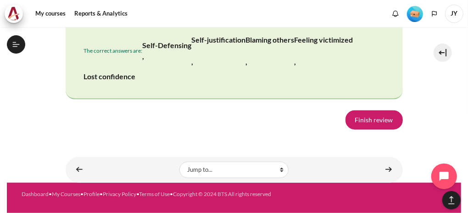
scroll to position [2019, 0]
click at [367, 130] on link "Finish review" at bounding box center [374, 120] width 57 height 19
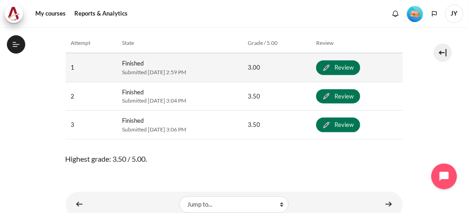
scroll to position [505, 0]
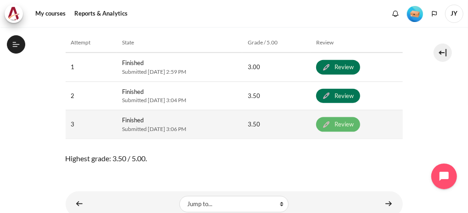
click at [347, 127] on link "Review" at bounding box center [338, 124] width 44 height 15
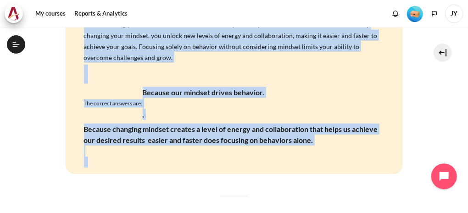
scroll to position [506, 0]
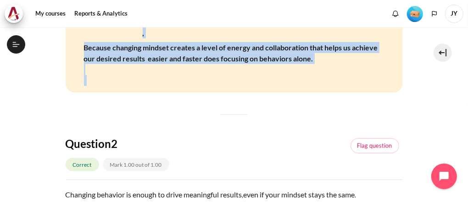
drag, startPoint x: 84, startPoint y: 105, endPoint x: 281, endPoint y: 75, distance: 199.2
click at [281, 75] on div "Your answer is partially correct. You have correctly selected 1. Understanding …" at bounding box center [234, 3] width 337 height 180
drag, startPoint x: 281, startPoint y: 75, endPoint x: 239, endPoint y: 56, distance: 45.8
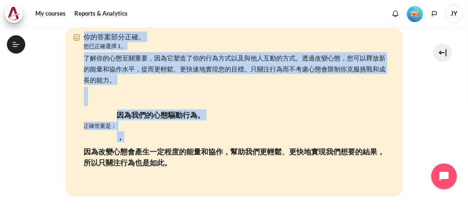
scroll to position [357, 0]
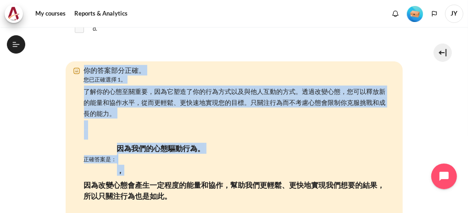
click at [252, 151] on div "正確答案是： 因為我們的心態驅動行為。 ， 因為改變心態會產生一定程度的能量和協作，幫助我們更輕鬆、更快地實現我們想要的結果，所以只關注行為也是如此。" at bounding box center [236, 183] width 305 height 84
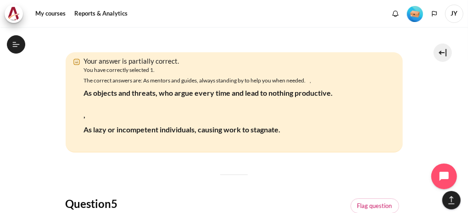
scroll to position [1504, 0]
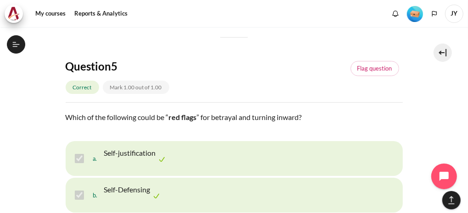
drag, startPoint x: 85, startPoint y: 70, endPoint x: 280, endPoint y: 136, distance: 205.7
drag, startPoint x: 85, startPoint y: 104, endPoint x: 214, endPoint y: 144, distance: 134.4
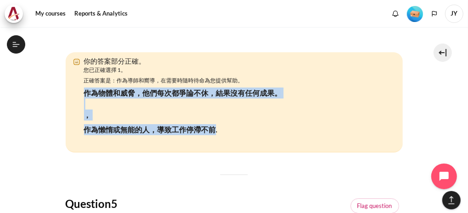
scroll to position [1413, 0]
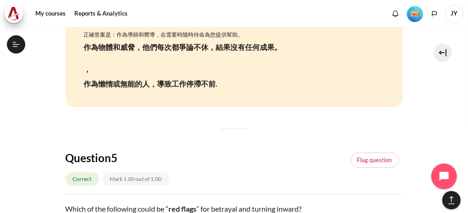
drag, startPoint x: 104, startPoint y: 52, endPoint x: 290, endPoint y: 110, distance: 194.2
drag, startPoint x: 290, startPoint y: 110, endPoint x: 280, endPoint y: 113, distance: 9.7
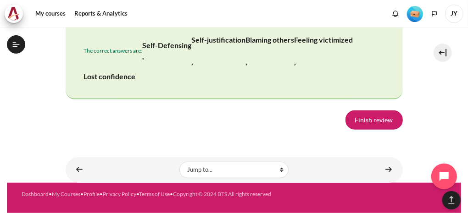
scroll to position [2029, 0]
click at [390, 119] on link "Finish review" at bounding box center [374, 120] width 57 height 19
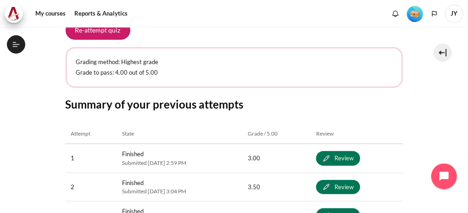
scroll to position [400, 0]
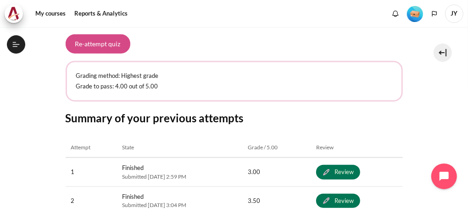
click at [107, 42] on button "Re-attempt quiz" at bounding box center [98, 43] width 65 height 19
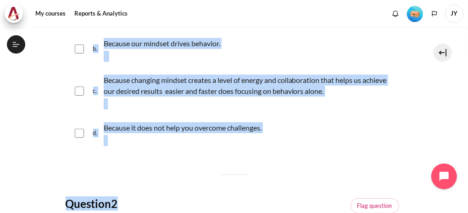
scroll to position [207, 0]
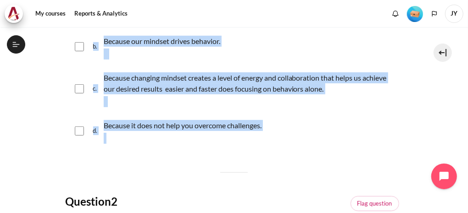
drag, startPoint x: 66, startPoint y: 140, endPoint x: 248, endPoint y: 138, distance: 182.2
click at [248, 138] on div "Question text Why do we need to understand mindset? (Choose all that apply) Que…" at bounding box center [234, 62] width 337 height 176
drag, startPoint x: 248, startPoint y: 138, endPoint x: 240, endPoint y: 129, distance: 13.0
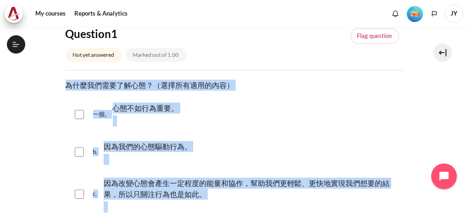
scroll to position [116, 0]
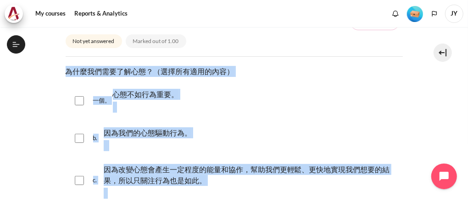
click at [78, 138] on input "Content" at bounding box center [79, 138] width 9 height 9
checkbox input "true"
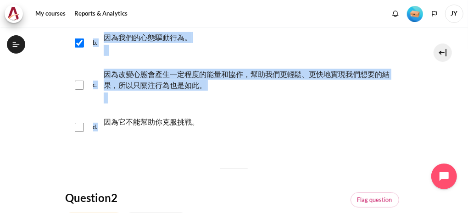
scroll to position [253, 0]
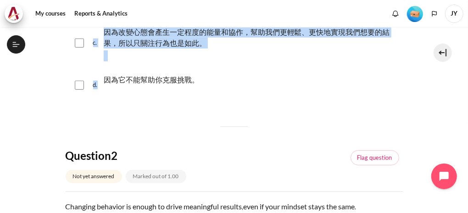
click at [81, 44] on input "Content" at bounding box center [79, 43] width 9 height 9
checkbox input "true"
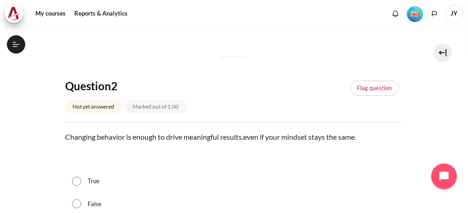
scroll to position [345, 0]
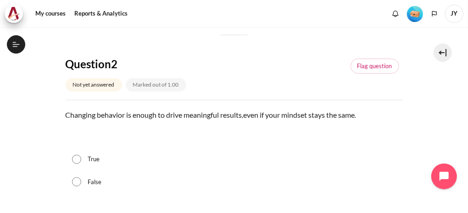
drag, startPoint x: 77, startPoint y: 180, endPoint x: 82, endPoint y: 180, distance: 5.1
click at [78, 180] on input "False" at bounding box center [76, 182] width 9 height 9
radio input "true"
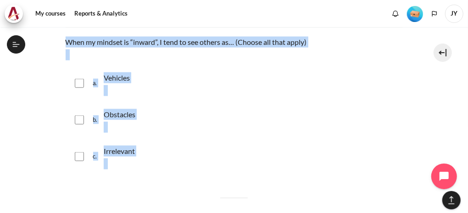
scroll to position [609, 0]
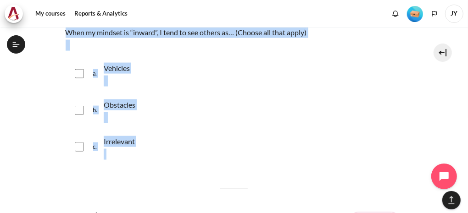
drag, startPoint x: 63, startPoint y: 110, endPoint x: 145, endPoint y: 159, distance: 95.5
click at [145, 159] on section "My courses OPO TW B2 Lesson 2: Radical Self-Awareness Check-Up Quiz 1 Check-Up …" at bounding box center [234, 122] width 454 height 1409
drag, startPoint x: 145, startPoint y: 159, endPoint x: 127, endPoint y: 141, distance: 25.3
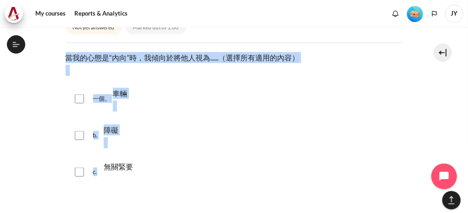
scroll to position [563, 0]
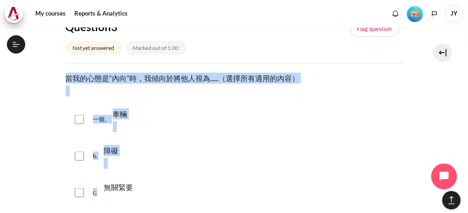
click at [83, 156] on input "Content" at bounding box center [79, 156] width 9 height 9
checkbox input "true"
click at [78, 192] on input "Content" at bounding box center [79, 193] width 9 height 9
checkbox input "true"
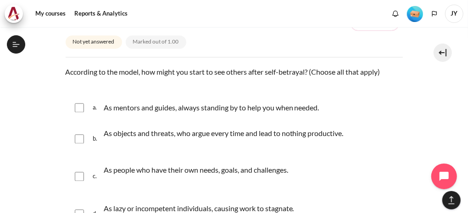
scroll to position [838, 0]
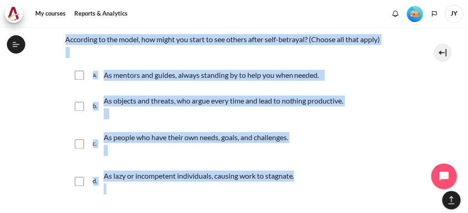
drag, startPoint x: 65, startPoint y: 39, endPoint x: 289, endPoint y: 185, distance: 266.9
click at [289, 185] on div "Question text According to the model, how might you start to see others after s…" at bounding box center [234, 117] width 337 height 167
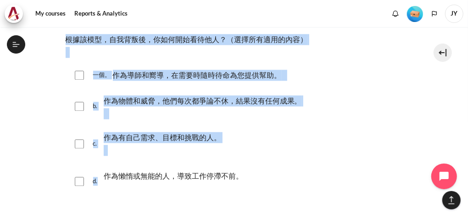
click at [79, 74] on input "Content" at bounding box center [79, 75] width 9 height 9
checkbox input "true"
click at [83, 141] on input "Content" at bounding box center [79, 144] width 9 height 9
checkbox input "true"
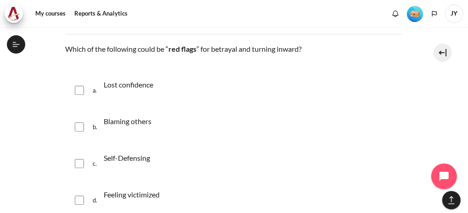
scroll to position [1114, 0]
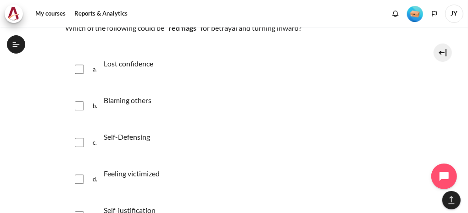
drag, startPoint x: 82, startPoint y: 69, endPoint x: 79, endPoint y: 76, distance: 7.3
click at [81, 69] on input "Content" at bounding box center [79, 69] width 9 height 9
checkbox input "true"
click at [78, 106] on input "Content" at bounding box center [79, 105] width 9 height 9
checkbox input "true"
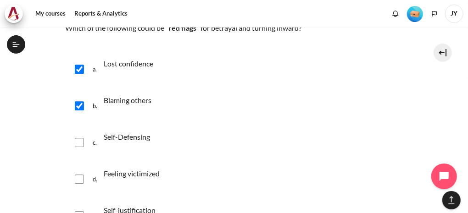
click at [77, 140] on input "Content" at bounding box center [79, 142] width 9 height 9
checkbox input "true"
click at [78, 178] on input "Content" at bounding box center [79, 179] width 9 height 9
checkbox input "true"
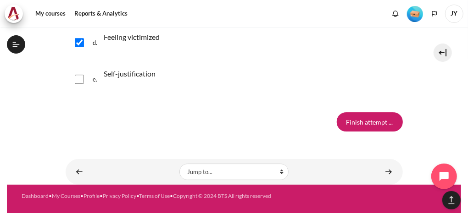
scroll to position [1251, 0]
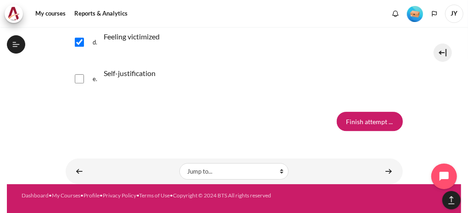
click at [81, 78] on input "Content" at bounding box center [79, 78] width 9 height 9
checkbox input "true"
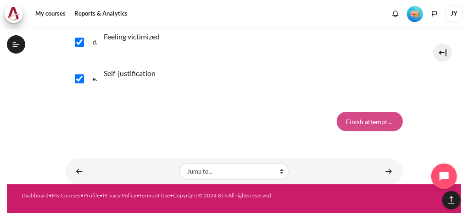
click at [356, 121] on input "Finish attempt ..." at bounding box center [370, 121] width 66 height 19
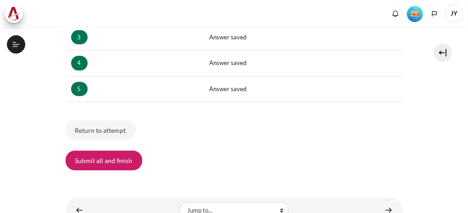
scroll to position [229, 0]
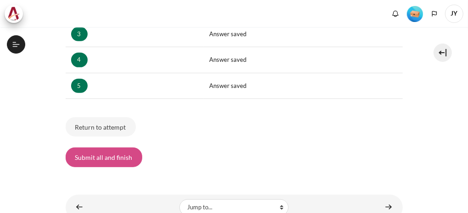
click at [117, 157] on button "Submit all and finish" at bounding box center [104, 157] width 77 height 19
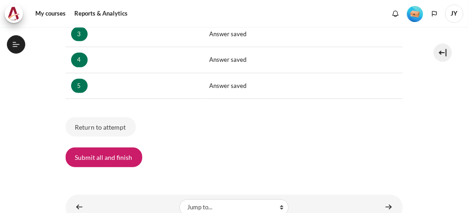
scroll to position [218, 0]
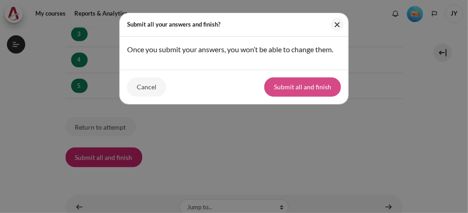
click at [309, 87] on button "Submit all and finish" at bounding box center [302, 87] width 77 height 19
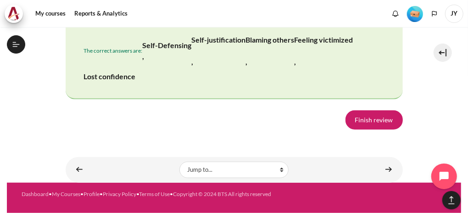
scroll to position [2080, 0]
click at [377, 115] on link "Finish review" at bounding box center [374, 120] width 57 height 19
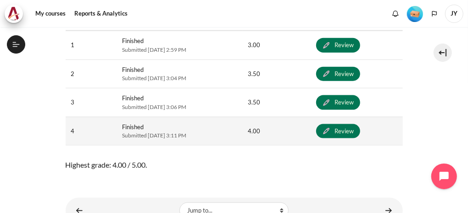
scroll to position [566, 0]
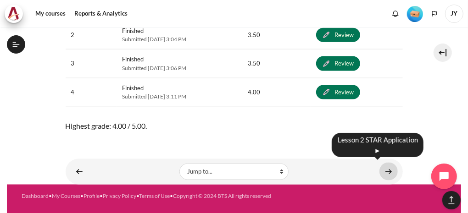
click at [386, 175] on link "Content" at bounding box center [389, 172] width 18 height 18
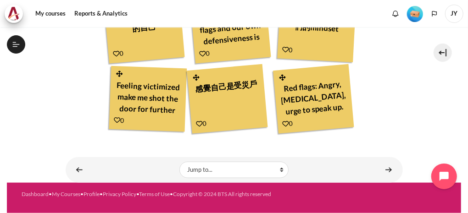
scroll to position [509, 0]
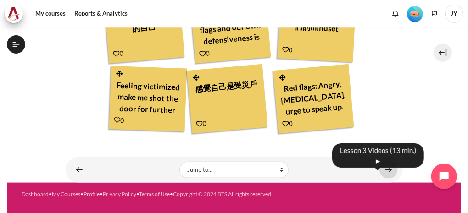
click at [385, 170] on link "Content" at bounding box center [389, 170] width 18 height 18
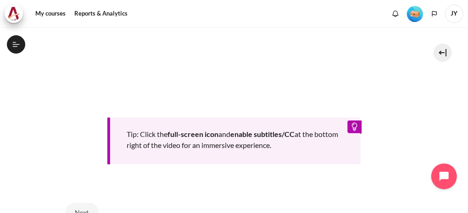
scroll to position [404, 0]
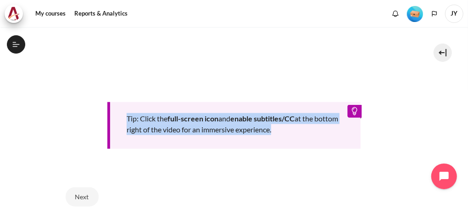
drag, startPoint x: 126, startPoint y: 114, endPoint x: 296, endPoint y: 127, distance: 171.2
click at [296, 127] on div "Tip: Click the full-screen icon and enable subtitles/CC at the bottom right of …" at bounding box center [233, 125] width 253 height 47
drag, startPoint x: 296, startPoint y: 127, endPoint x: 275, endPoint y: 120, distance: 22.1
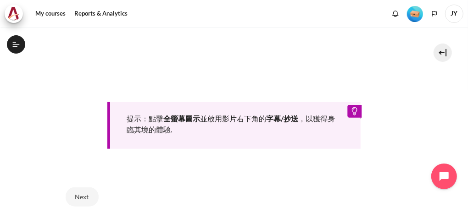
click at [261, 133] on div "提示：點擊 全螢幕圖示 並啟用影片右下角的 字幕/抄送 ，以獲得身臨其境的體驗 ." at bounding box center [233, 125] width 253 height 47
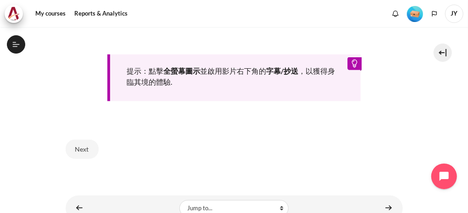
scroll to position [487, 0]
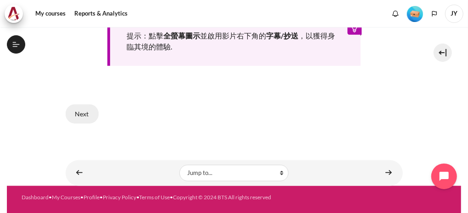
click at [84, 106] on button "Next" at bounding box center [82, 114] width 33 height 19
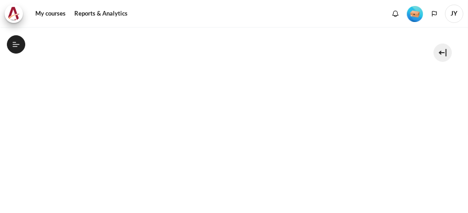
scroll to position [275, 0]
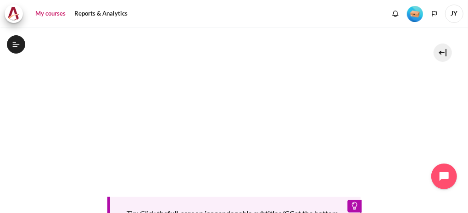
click at [44, 13] on link "My courses" at bounding box center [50, 14] width 37 height 18
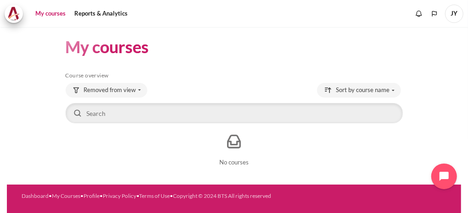
scroll to position [6, 0]
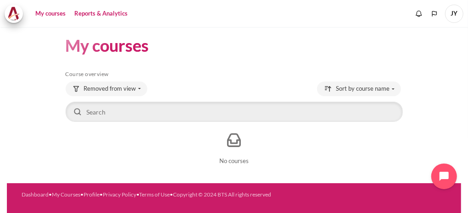
click at [108, 12] on link "Reports & Analytics" at bounding box center [101, 14] width 60 height 18
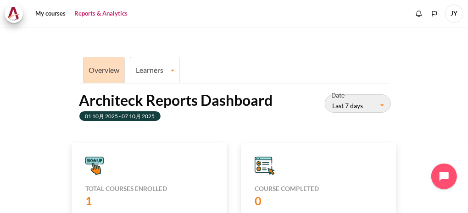
click at [137, 72] on link "Learners" at bounding box center [154, 70] width 49 height 9
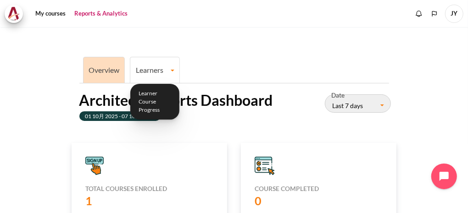
click at [100, 68] on link "Overview" at bounding box center [104, 70] width 31 height 9
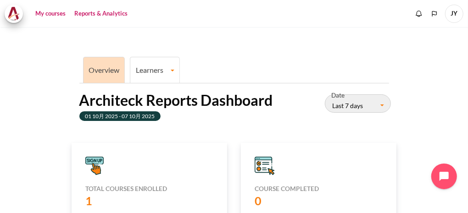
click at [56, 16] on link "My courses" at bounding box center [50, 14] width 37 height 18
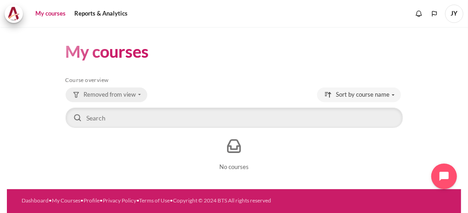
click at [126, 98] on span "Removed from view" at bounding box center [110, 94] width 52 height 9
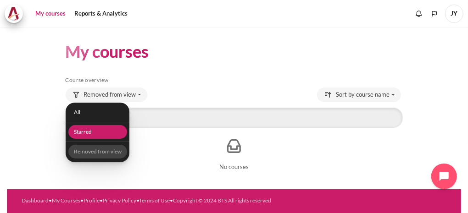
click at [85, 134] on link "Starred" at bounding box center [97, 132] width 59 height 14
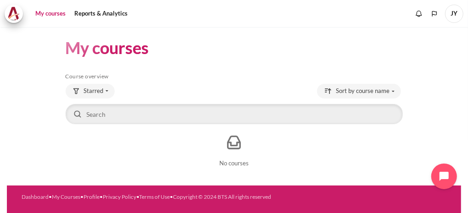
scroll to position [6, 0]
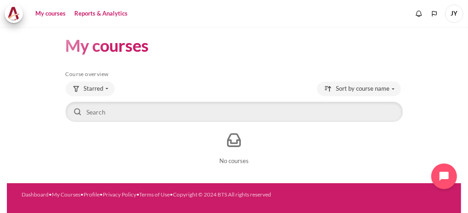
click at [101, 15] on link "Reports & Analytics" at bounding box center [101, 14] width 60 height 18
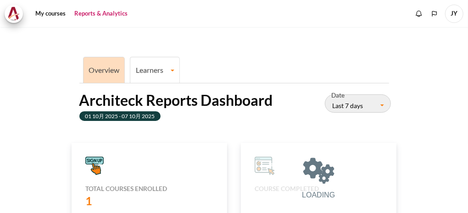
scroll to position [183, 312]
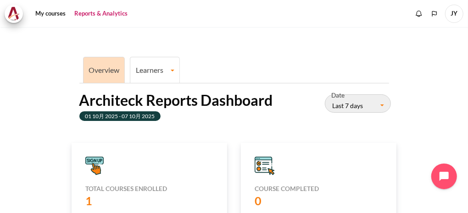
click at [174, 72] on link "Learners" at bounding box center [154, 70] width 49 height 9
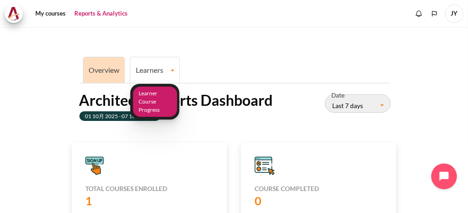
click at [152, 103] on link "Learner Course Progress" at bounding box center [155, 102] width 44 height 31
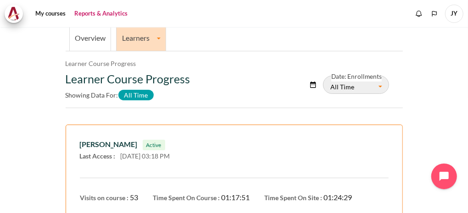
scroll to position [37, 0]
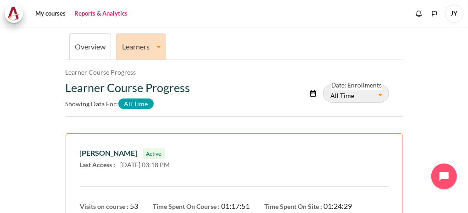
click at [160, 46] on link "Learners" at bounding box center [141, 46] width 49 height 9
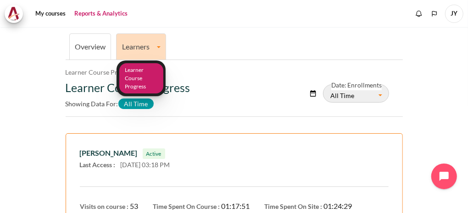
click at [139, 78] on link "Learner Course Progress" at bounding box center [141, 78] width 44 height 31
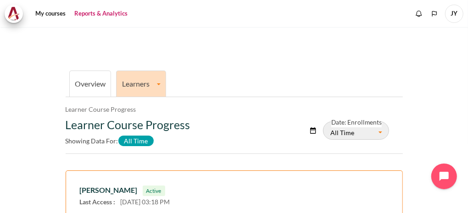
click at [157, 82] on link "Learners" at bounding box center [141, 83] width 49 height 9
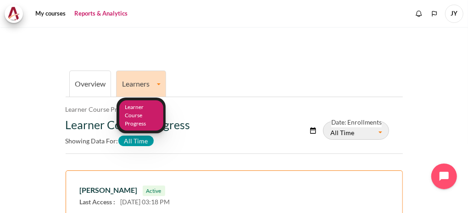
click at [148, 123] on link "Learner Course Progress" at bounding box center [141, 116] width 44 height 31
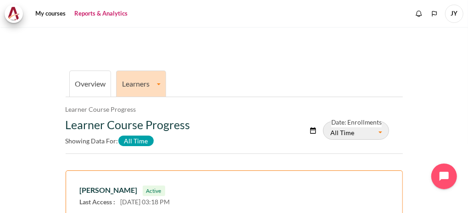
click at [150, 81] on link "Learners" at bounding box center [141, 83] width 49 height 9
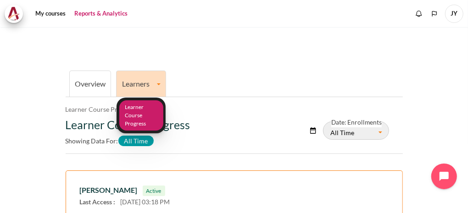
click at [137, 109] on link "Learner Course Progress" at bounding box center [141, 116] width 44 height 31
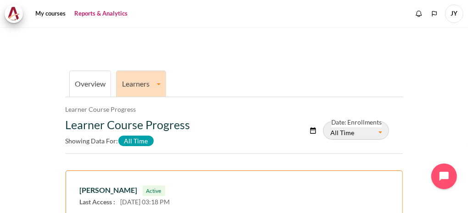
click at [86, 86] on link "Overview" at bounding box center [90, 83] width 31 height 9
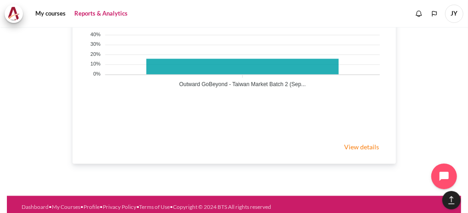
scroll to position [545, 0]
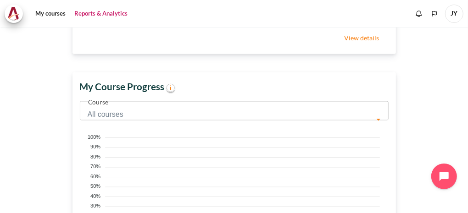
click at [356, 44] on link "View details" at bounding box center [361, 37] width 53 height 18
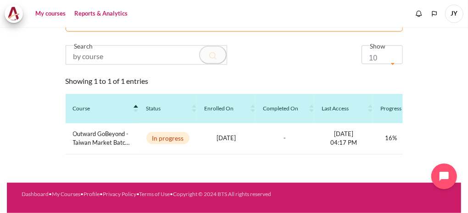
click at [48, 14] on link "My courses" at bounding box center [50, 14] width 37 height 18
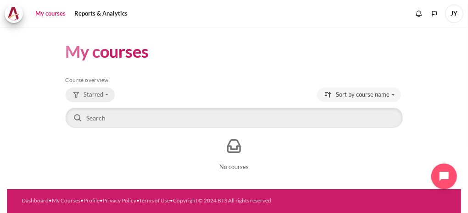
click at [107, 91] on button "Starred" at bounding box center [90, 95] width 49 height 15
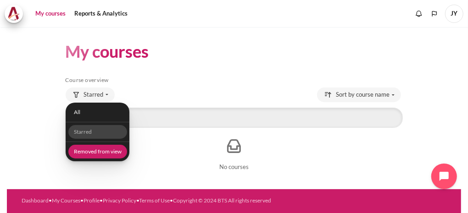
click at [92, 153] on link "Removed from view" at bounding box center [97, 152] width 59 height 14
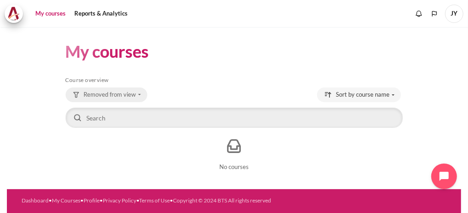
click at [132, 95] on span "Removed from view" at bounding box center [110, 94] width 52 height 9
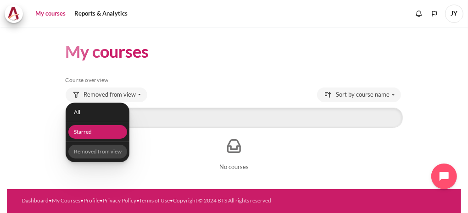
click at [79, 134] on link "Starred" at bounding box center [97, 132] width 59 height 14
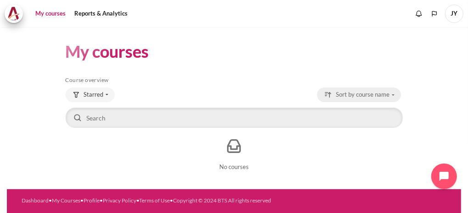
click at [384, 96] on span "Sort by course name" at bounding box center [363, 94] width 54 height 9
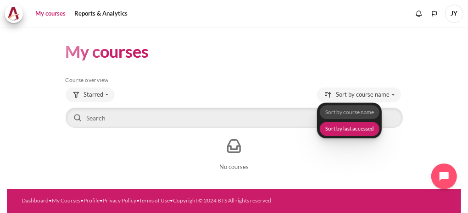
click at [363, 129] on link "Sort by last accessed" at bounding box center [349, 129] width 60 height 14
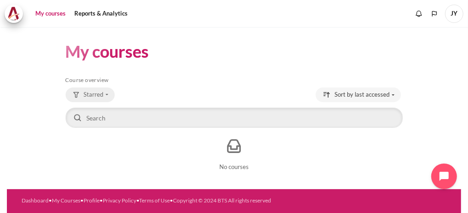
click at [105, 95] on button "Starred" at bounding box center [90, 95] width 49 height 15
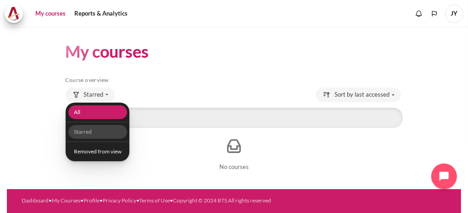
click at [94, 113] on link "All" at bounding box center [97, 113] width 59 height 14
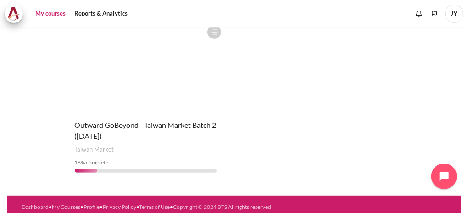
scroll to position [129, 0]
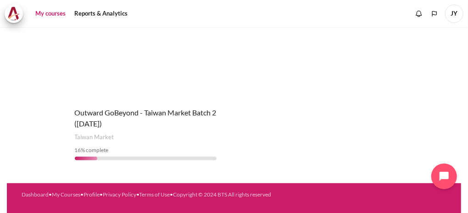
click at [103, 118] on h4 "Course name Outward GoBeyond - Taiwan Market Batch 2 (Sep 2025)" at bounding box center [146, 118] width 142 height 22
click at [106, 126] on span "Outward GoBeyond - Taiwan Market Batch 2 ([DATE])" at bounding box center [146, 118] width 142 height 20
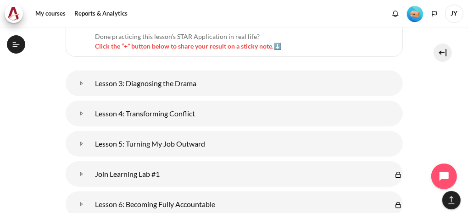
scroll to position [1953, 0]
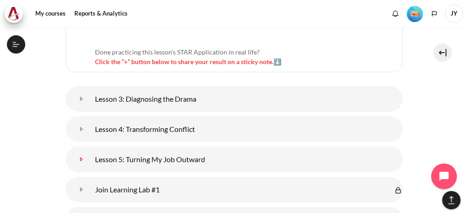
click at [91, 151] on link "Lesson 5: Turning My Job Outward" at bounding box center [82, 160] width 18 height 18
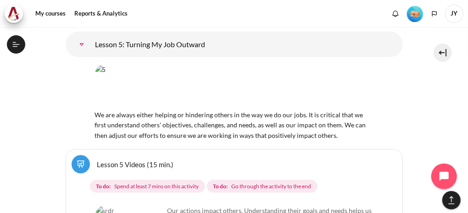
scroll to position [2091, 0]
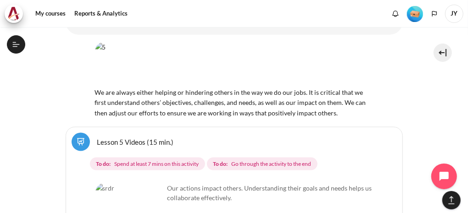
click at [146, 138] on link "Lesson 5 Videos (15 min.)" at bounding box center [135, 142] width 77 height 9
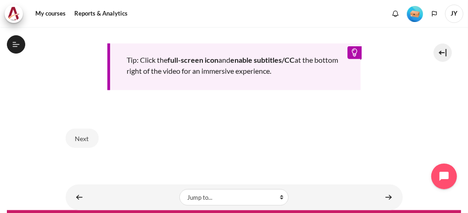
scroll to position [459, 0]
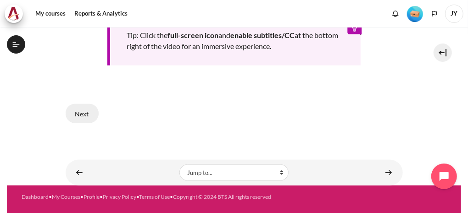
click at [81, 111] on button "Next" at bounding box center [82, 113] width 33 height 19
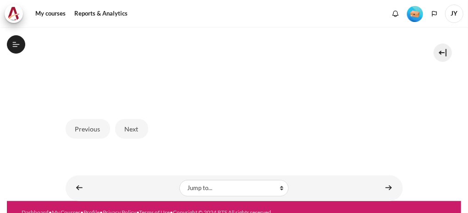
scroll to position [430, 0]
click at [128, 130] on button "Next" at bounding box center [131, 128] width 33 height 19
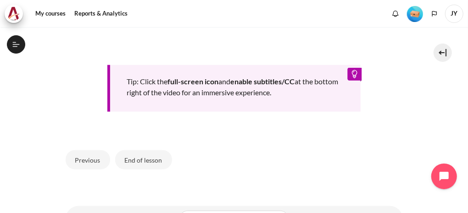
scroll to position [458, 0]
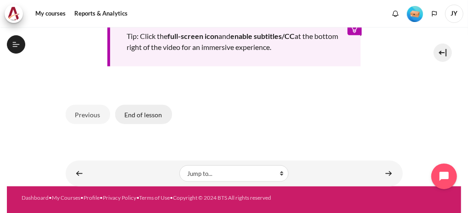
click at [151, 110] on button "End of lesson" at bounding box center [143, 114] width 57 height 19
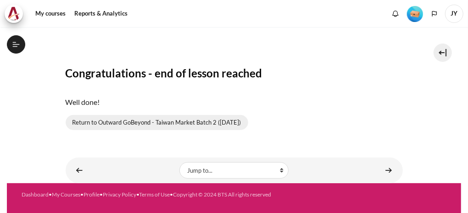
scroll to position [430, 0]
click at [112, 122] on link "Return to Outward GoBeyond - Taiwan Market Batch 2 ([DATE])" at bounding box center [157, 123] width 183 height 16
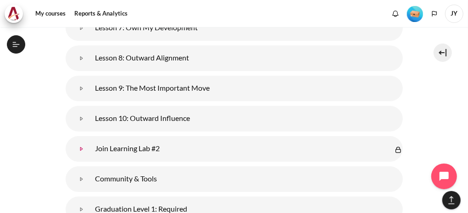
click at [91, 140] on link "Join Learning Lab #2" at bounding box center [82, 149] width 18 height 18
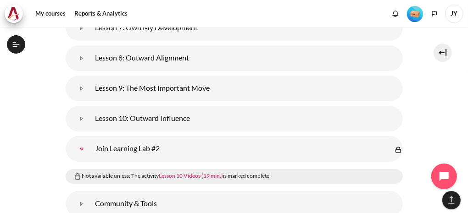
click at [189, 173] on link "Lesson 10 Videos (19 min.)" at bounding box center [191, 176] width 64 height 7
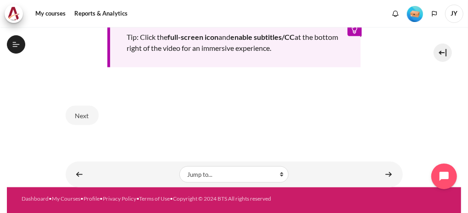
scroll to position [481, 0]
